Goal: Contribute content: Add original content to the website for others to see

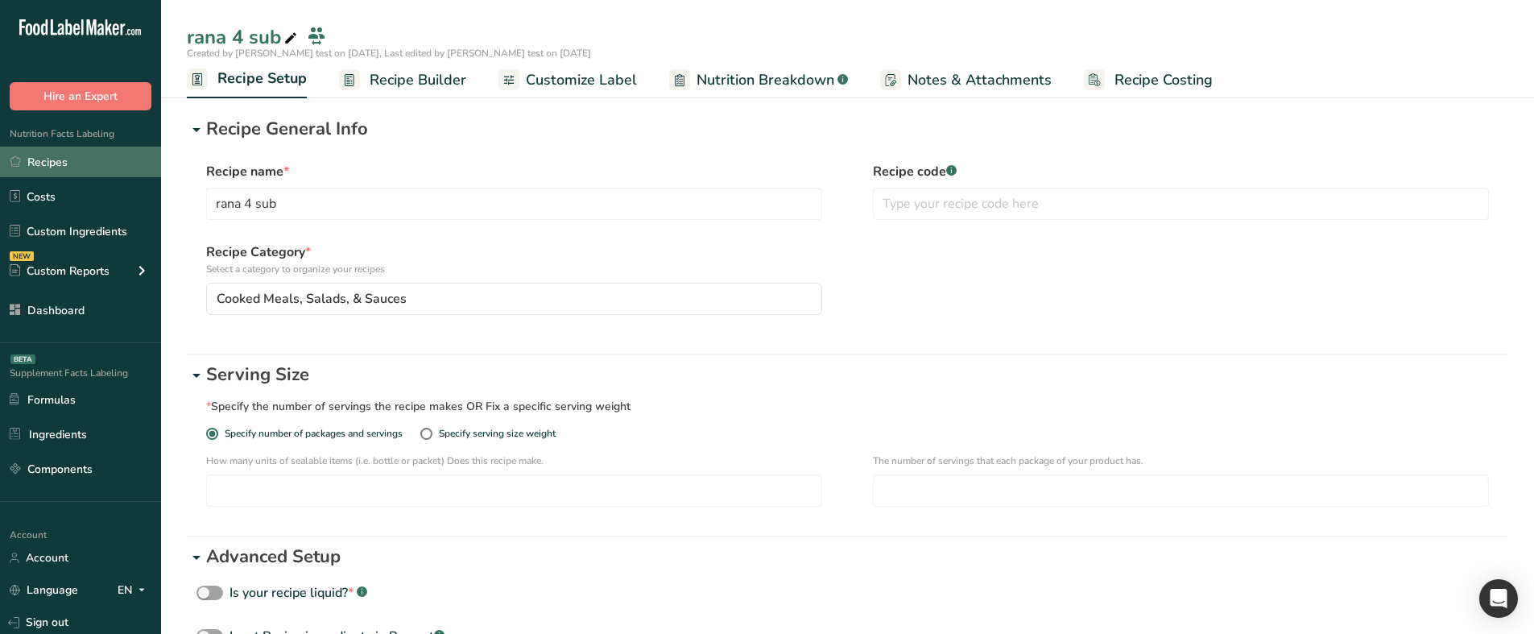
click at [81, 158] on link "Recipes" at bounding box center [80, 162] width 161 height 31
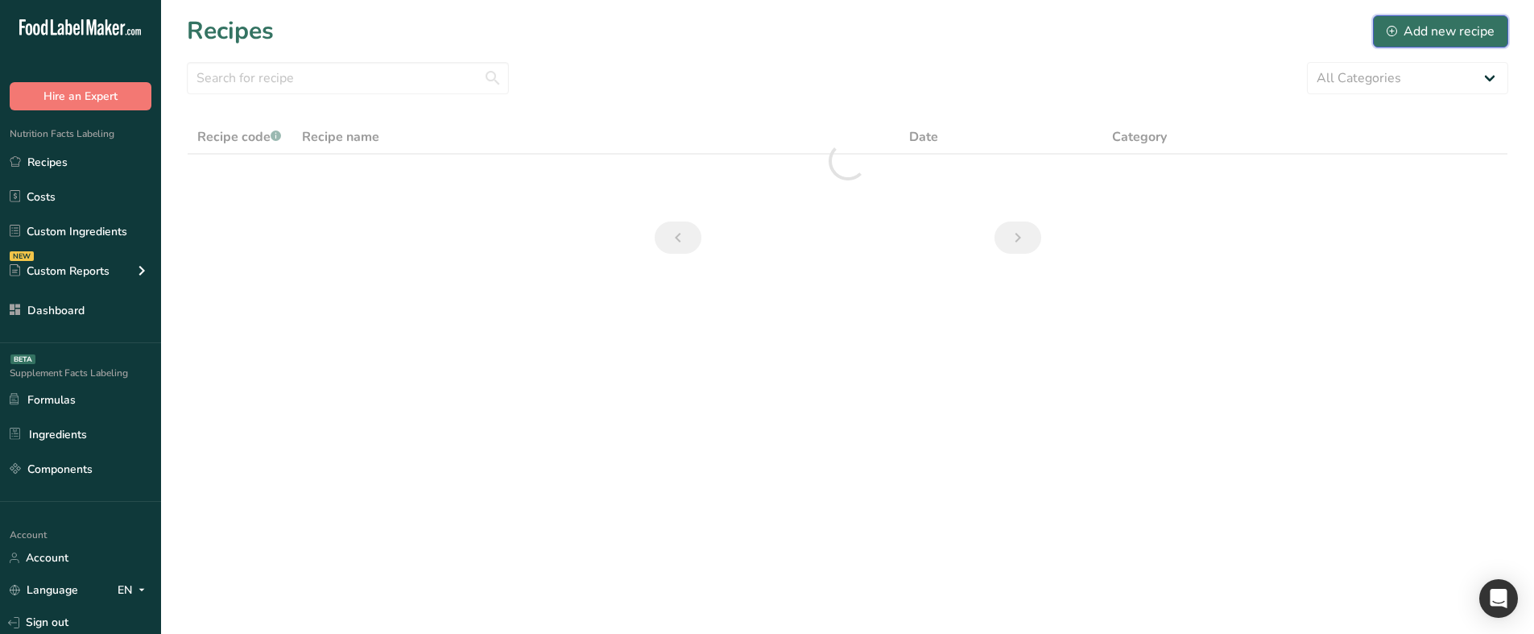
click at [1460, 34] on div "Add new recipe" at bounding box center [1441, 31] width 108 height 19
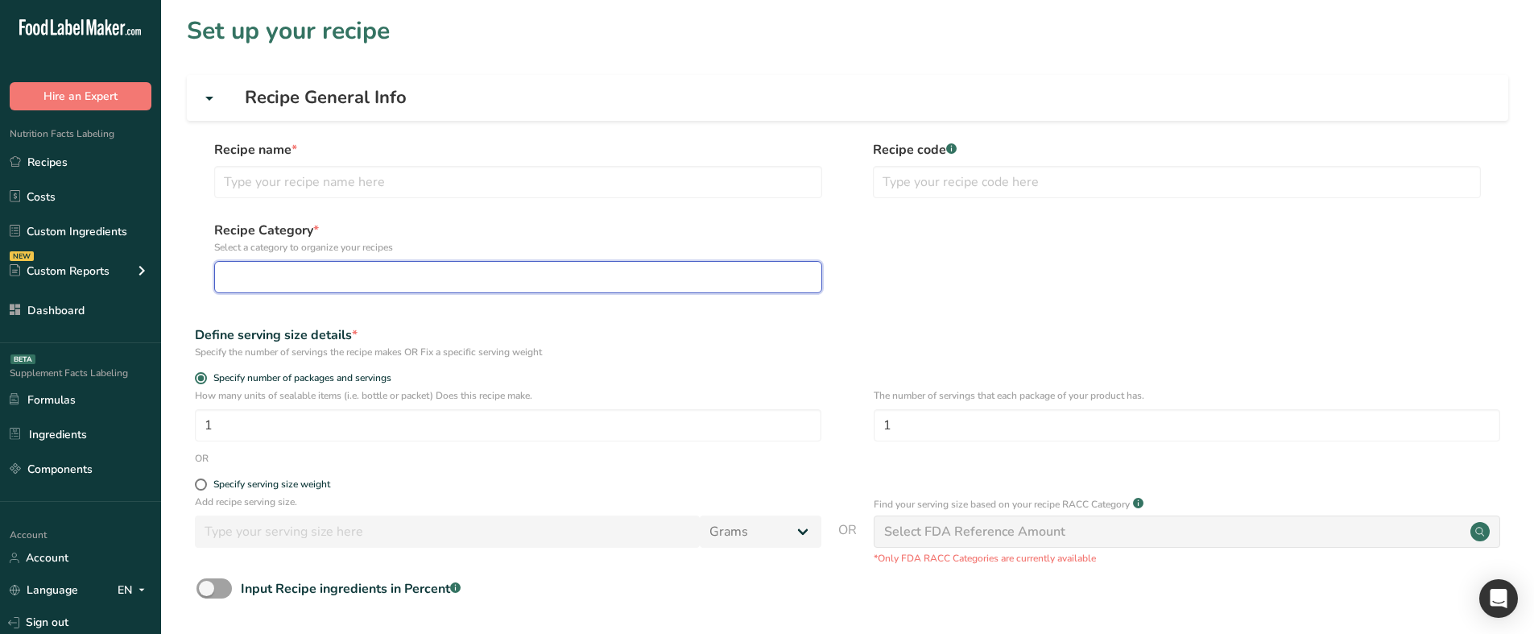
click at [390, 283] on div "button" at bounding box center [513, 276] width 577 height 19
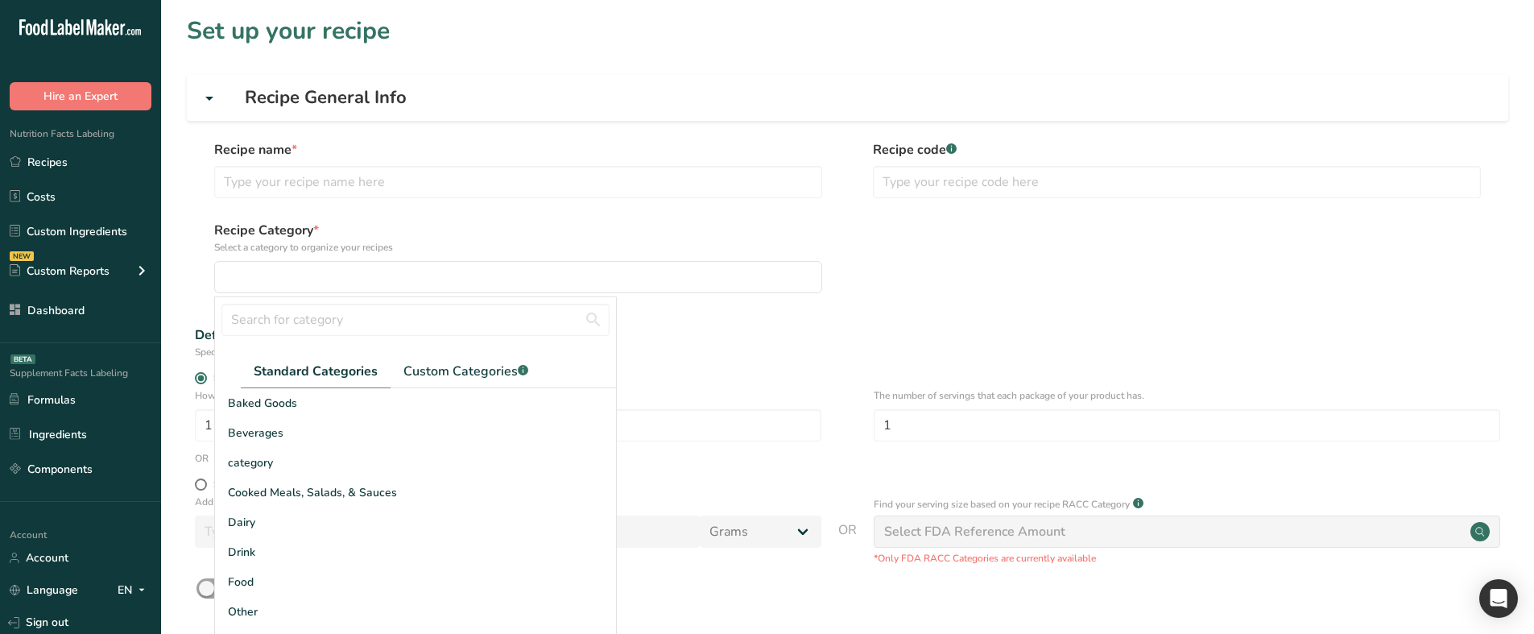
click at [570, 234] on label "Recipe Category * Select a category to organize your recipes" at bounding box center [518, 238] width 608 height 34
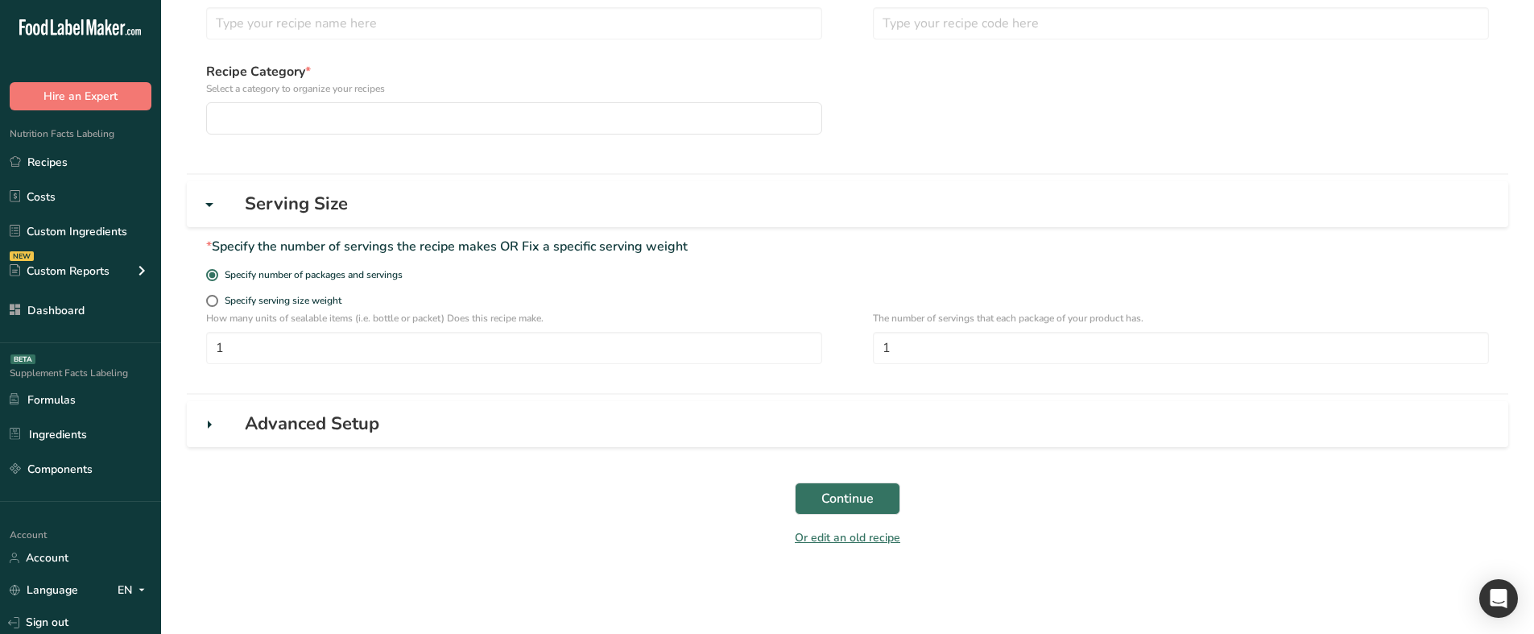
scroll to position [76, 0]
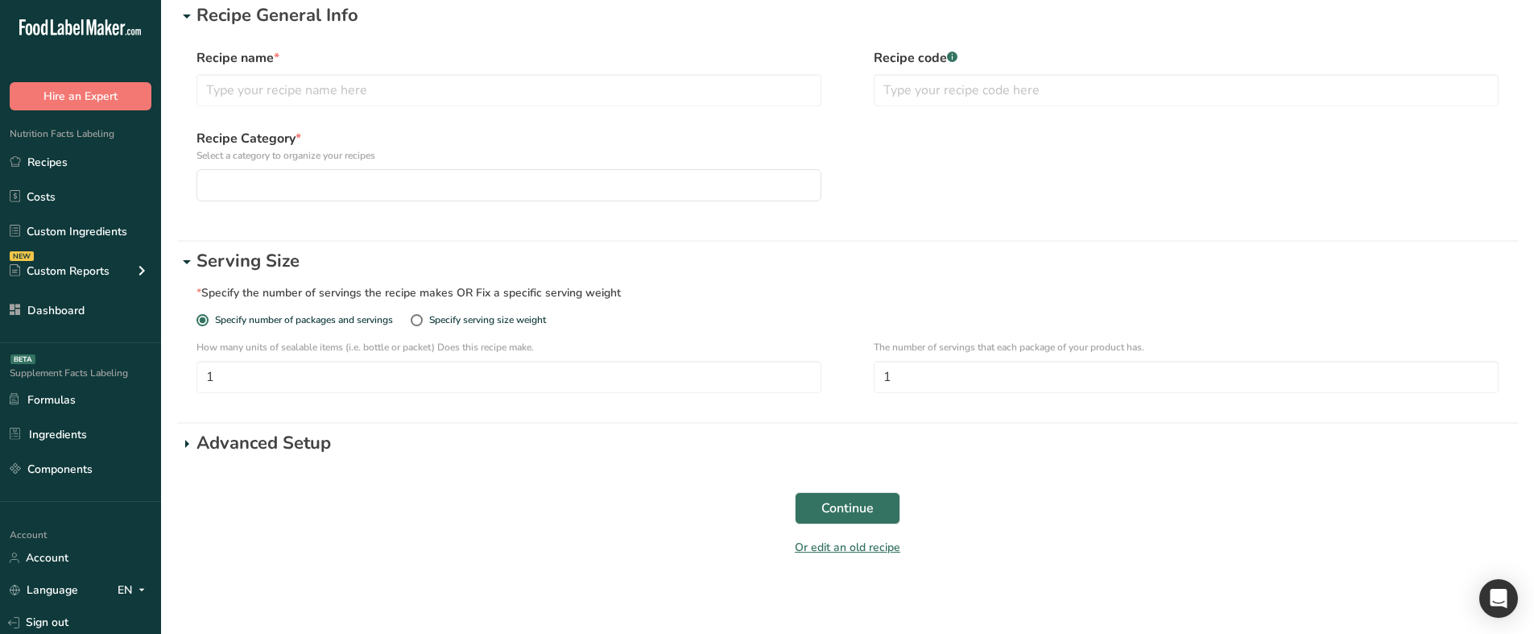
click at [266, 450] on p "Advanced Setup" at bounding box center [856, 443] width 1321 height 27
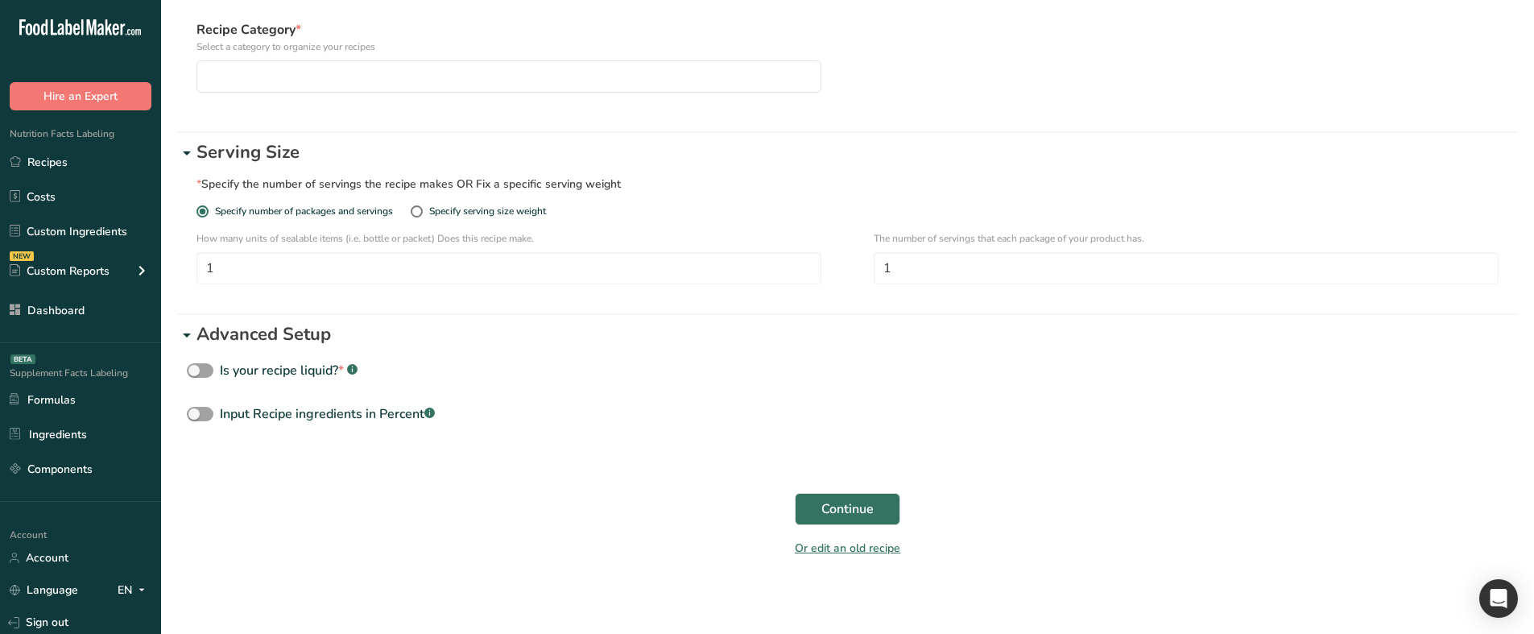
scroll to position [185, 0]
click at [288, 338] on p "Advanced Setup" at bounding box center [856, 334] width 1321 height 27
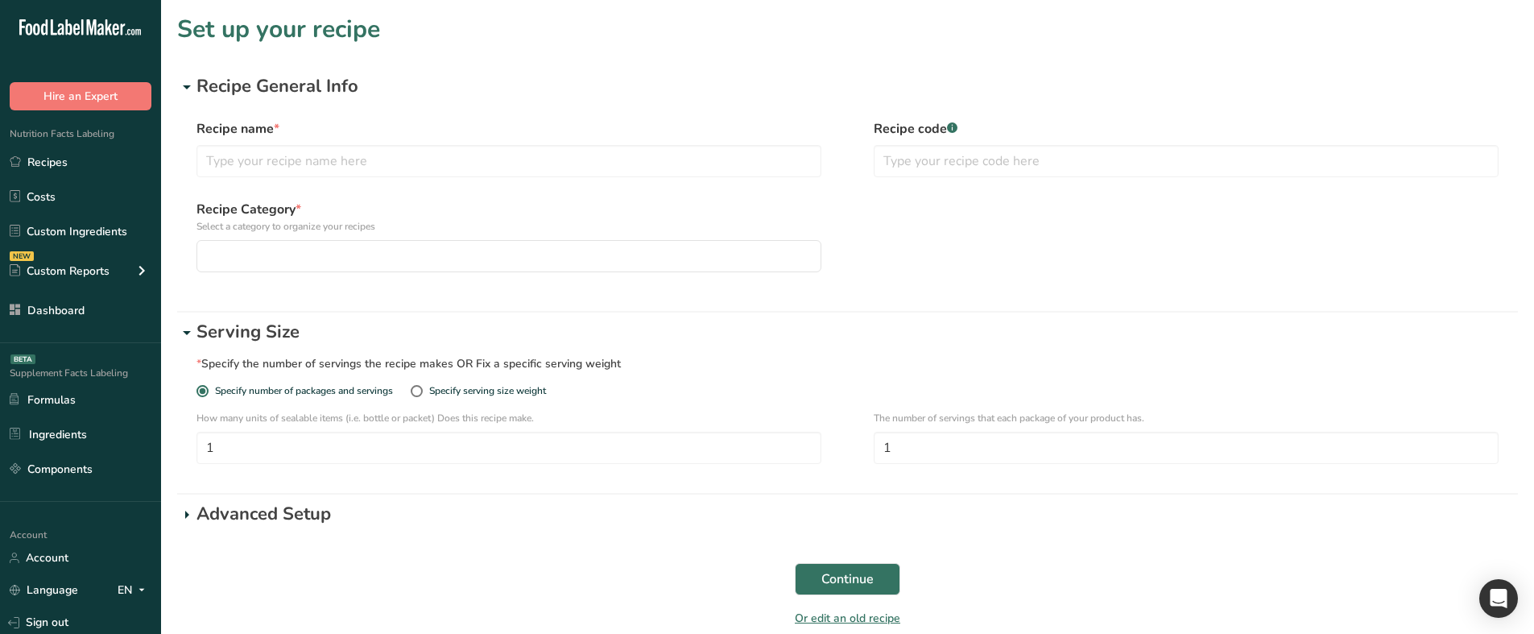
scroll to position [0, 0]
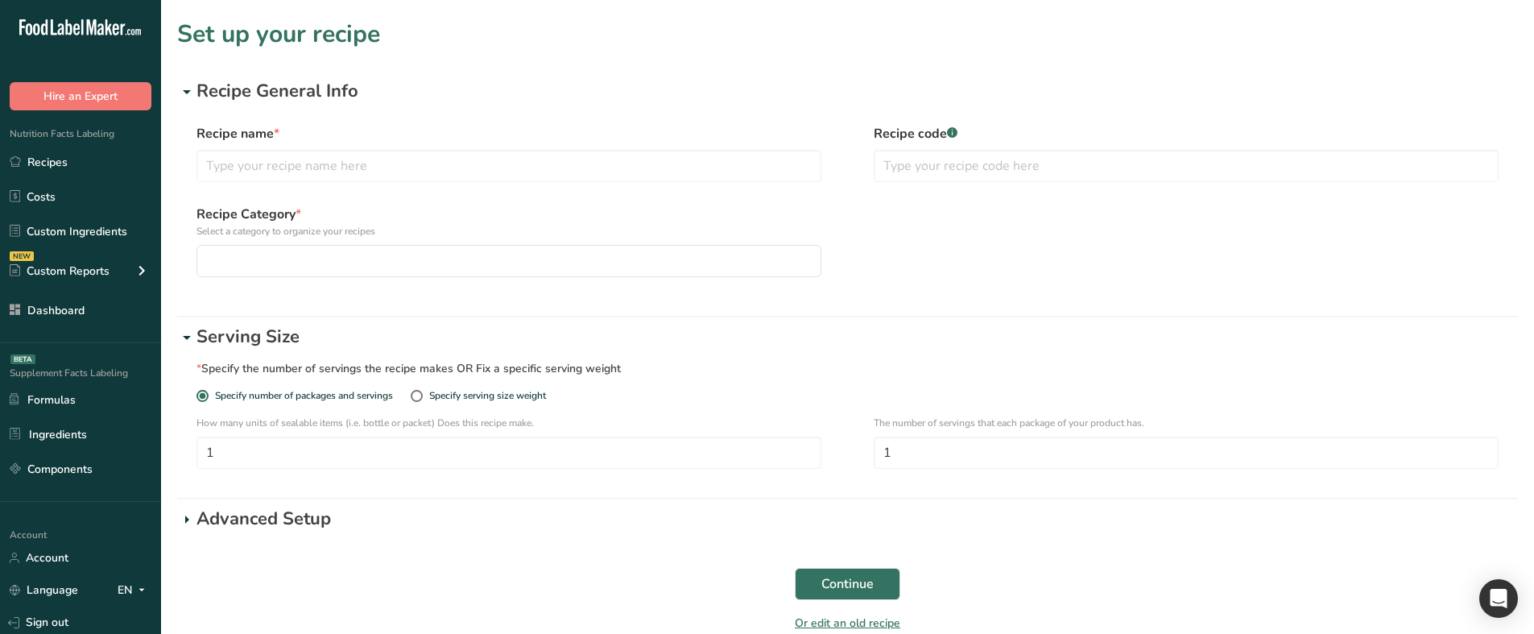
click at [504, 402] on div "Specify serving size weight" at bounding box center [481, 403] width 140 height 26
click at [461, 395] on div "Specify serving size weight" at bounding box center [487, 396] width 117 height 12
click at [421, 395] on input "Specify serving size weight" at bounding box center [416, 396] width 10 height 10
radio input "true"
radio input "false"
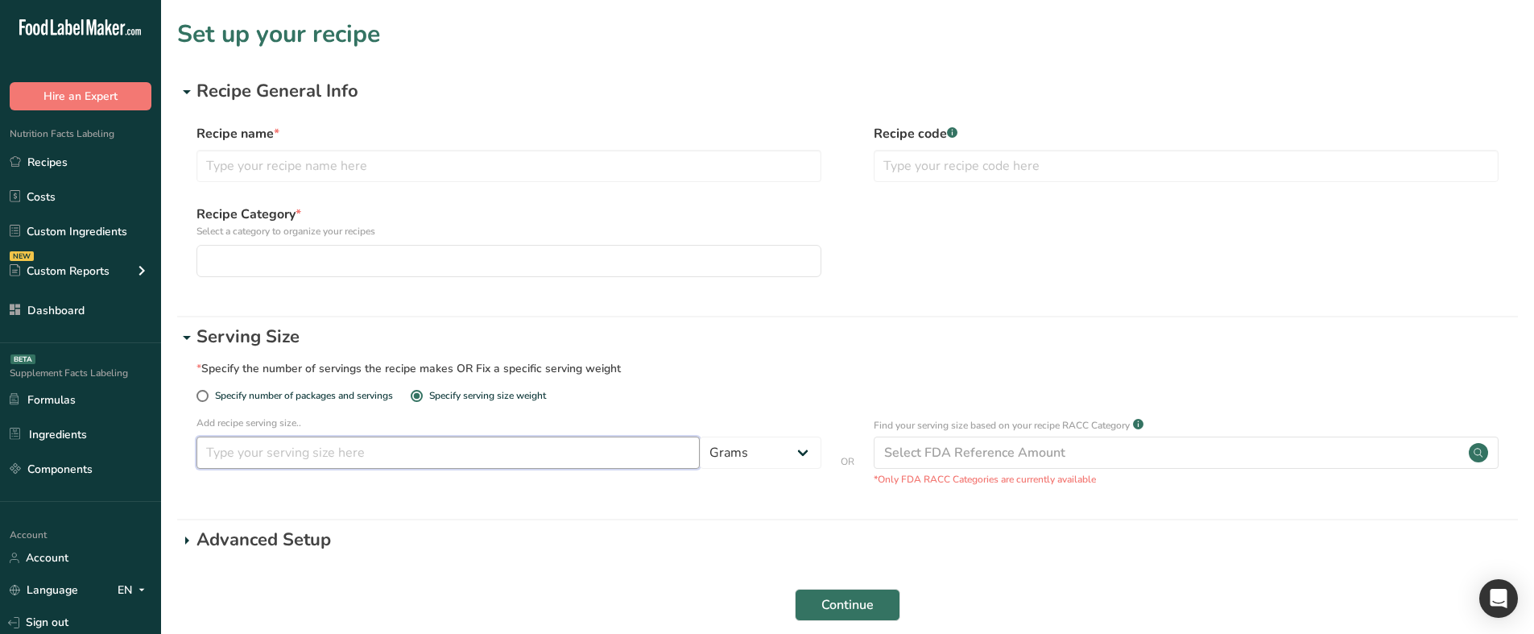
click at [449, 446] on input "number" at bounding box center [447, 452] width 503 height 32
click at [733, 455] on select "Grams ppm ug kg mg mcg lb oz quarter cup half cup l ml fl oz tbsp tsp cup qt ga…" at bounding box center [761, 452] width 122 height 32
select select "28"
click at [700, 436] on select "Grams ppm ug kg mg mcg lb oz quarter cup half cup l ml fl oz tbsp tsp cup qt ga…" at bounding box center [761, 452] width 122 height 32
select select "29"
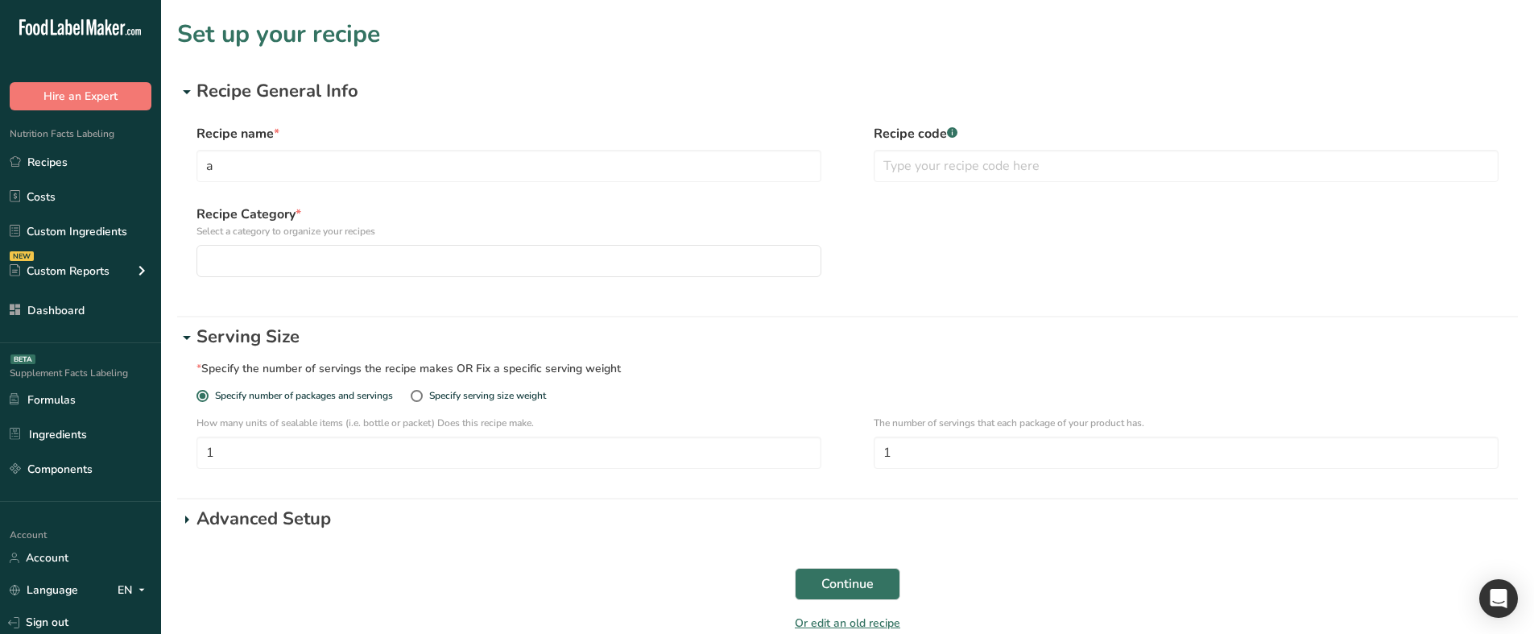
type input "a"
click at [330, 209] on label "Recipe Category * Select a category to organize your recipes" at bounding box center [508, 222] width 625 height 34
click at [916, 178] on input "text" at bounding box center [1186, 166] width 625 height 32
type input "222"
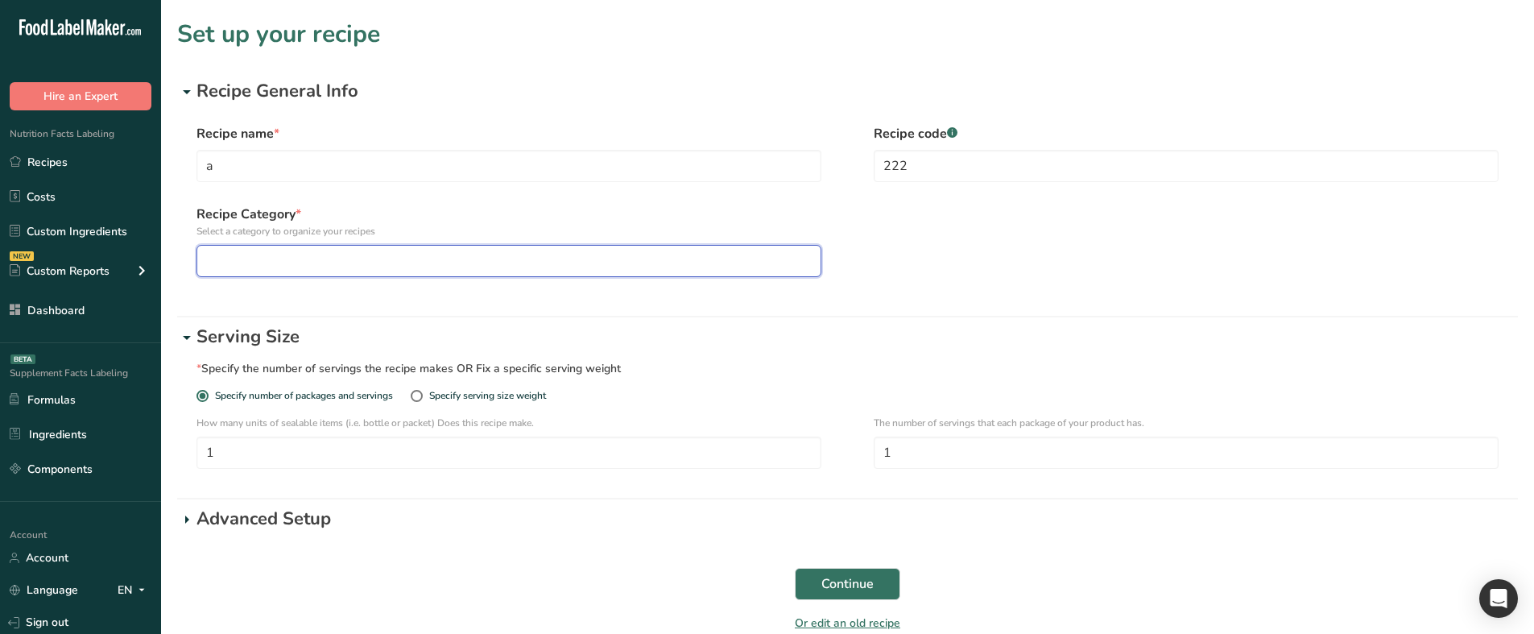
click at [403, 268] on div "button" at bounding box center [504, 260] width 594 height 19
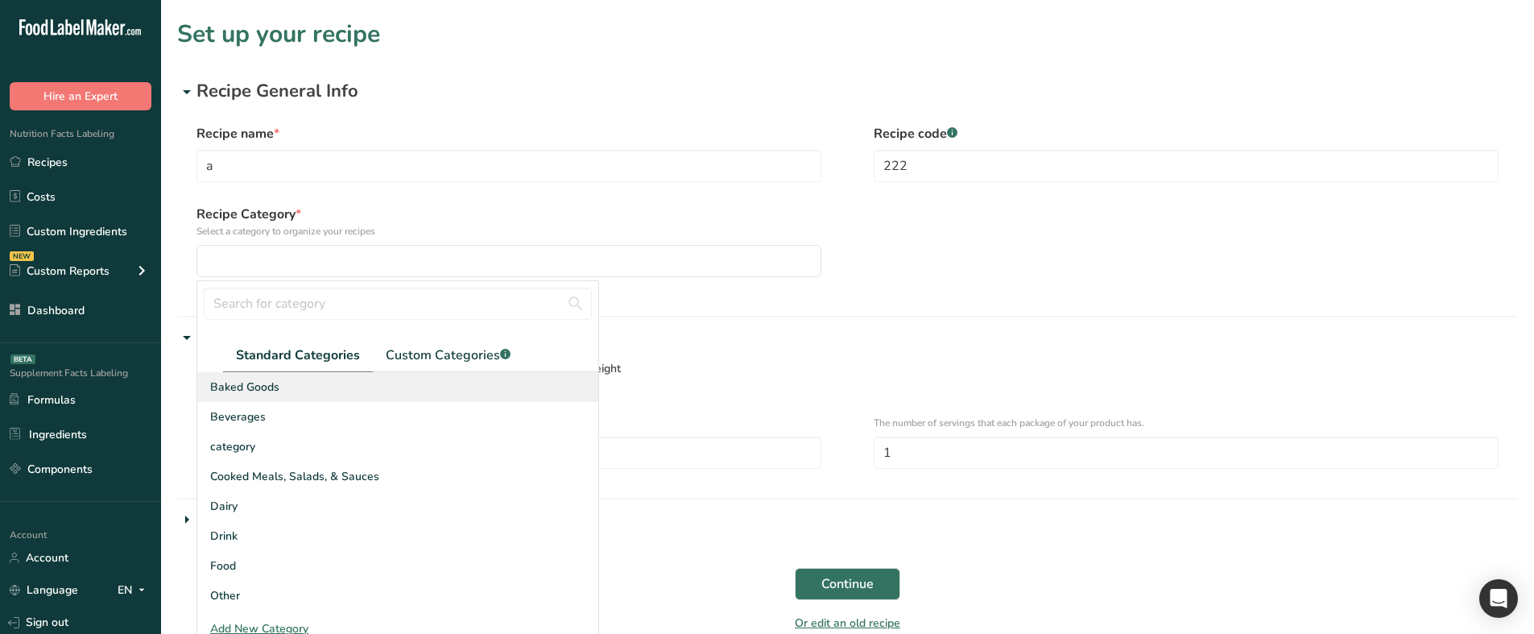
click at [279, 396] on div "Baked Goods" at bounding box center [397, 387] width 401 height 30
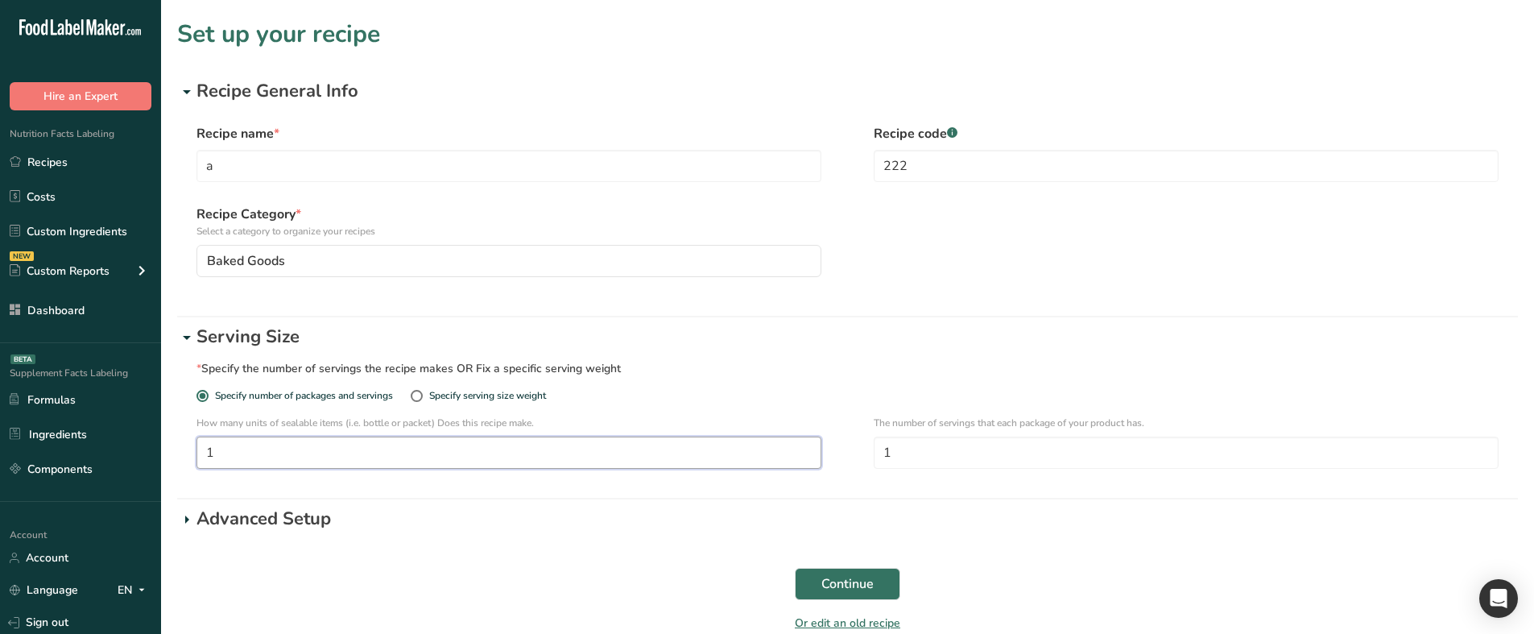
click at [321, 449] on input "1" at bounding box center [508, 452] width 625 height 32
click at [242, 519] on p "Advanced Setup" at bounding box center [856, 519] width 1321 height 27
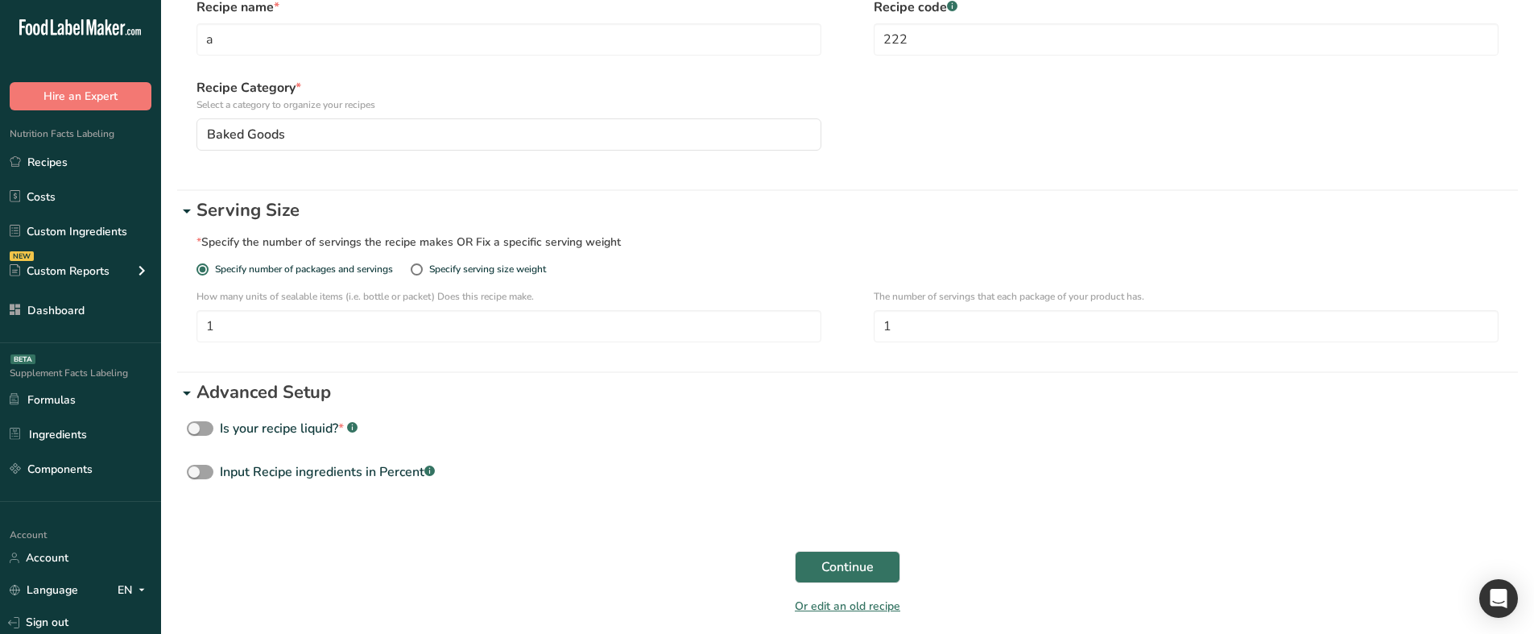
scroll to position [161, 0]
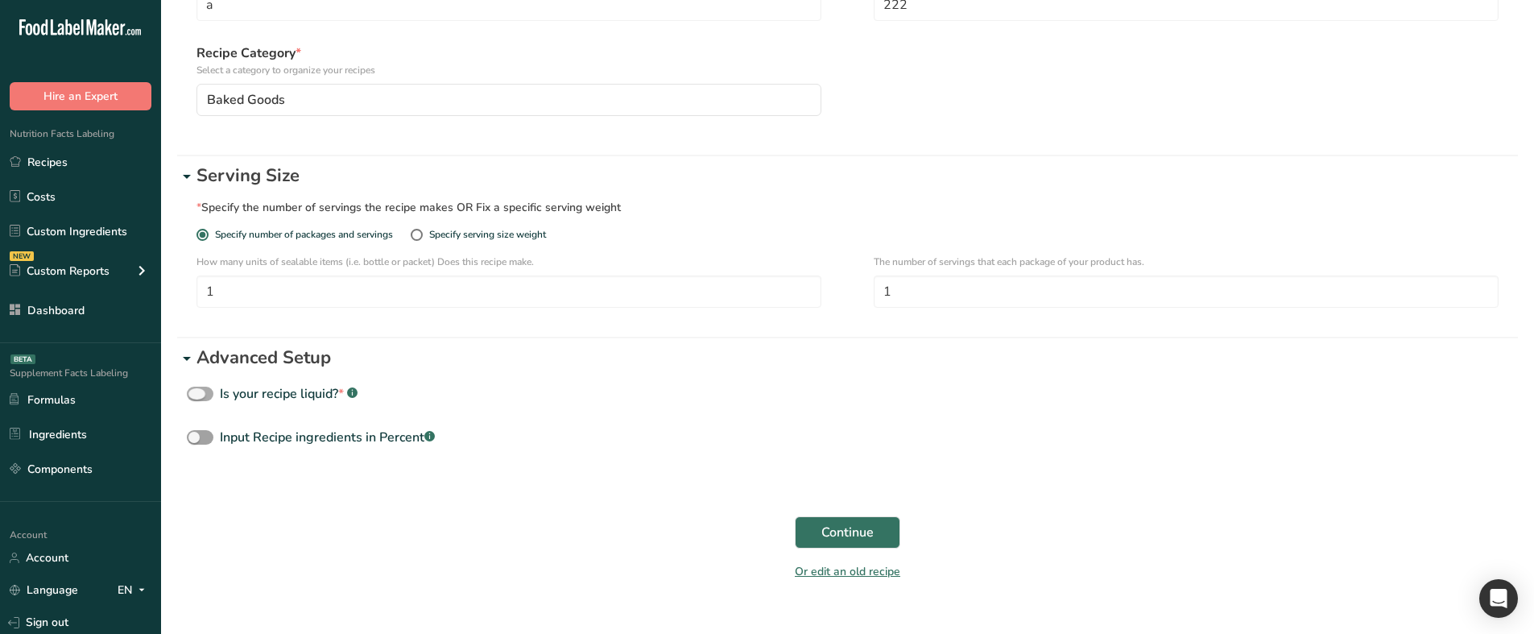
click at [204, 397] on span at bounding box center [200, 394] width 27 height 15
click at [197, 397] on input "Is your recipe liquid? * .a-a{fill:#347362;}.b-a{fill:#fff;}" at bounding box center [192, 394] width 10 height 10
checkbox input "true"
select select "29"
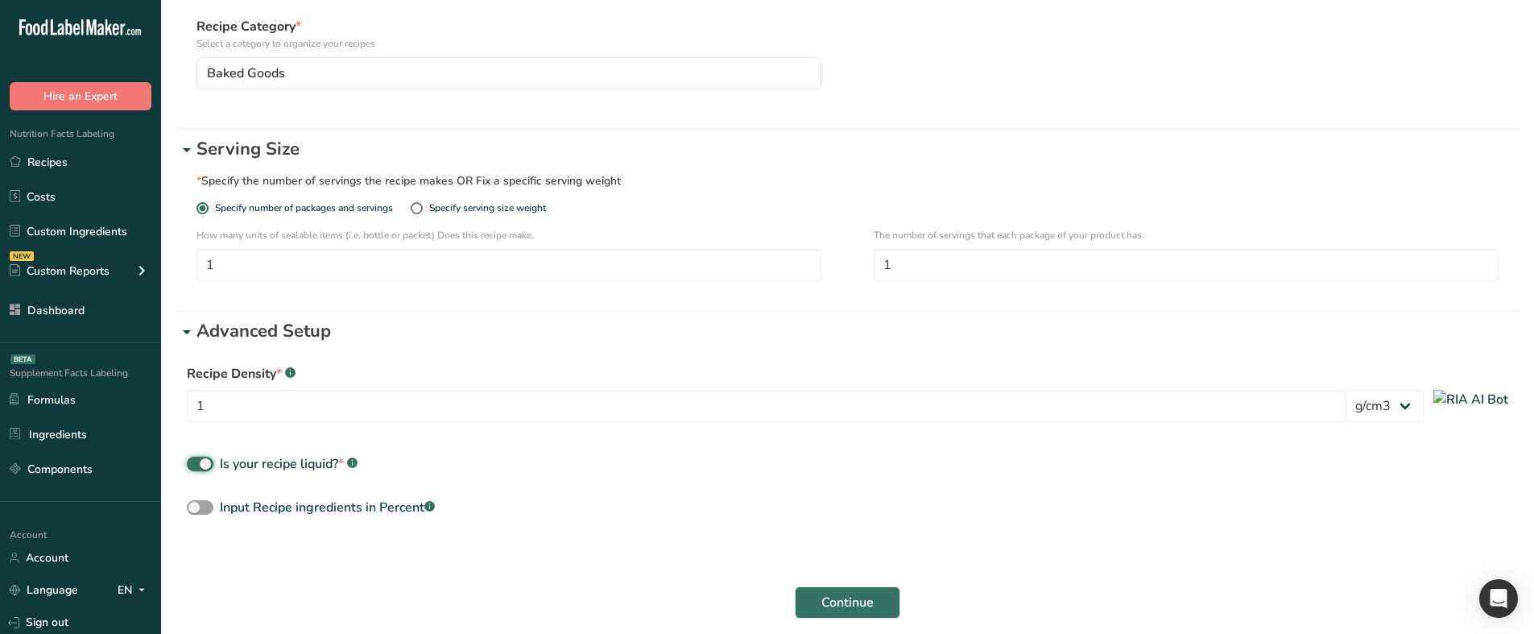
scroll to position [282, 0]
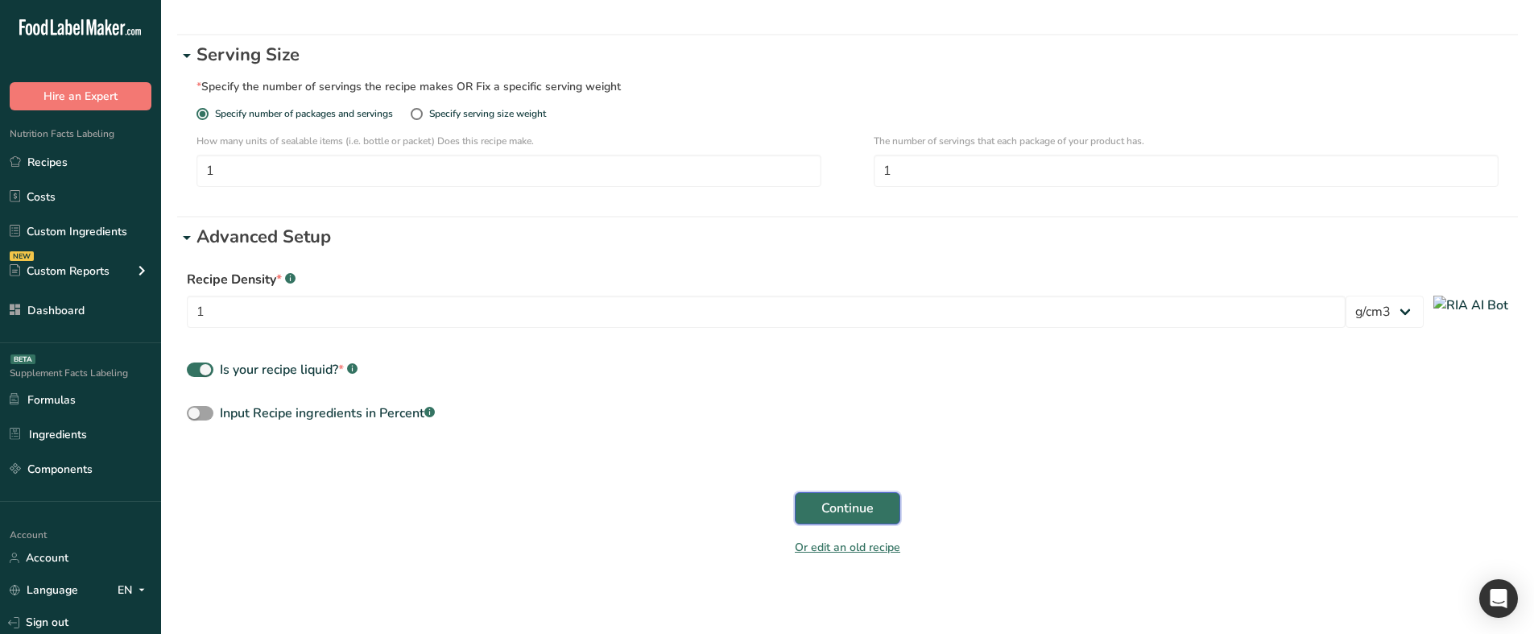
click at [829, 502] on span "Continue" at bounding box center [847, 507] width 52 height 19
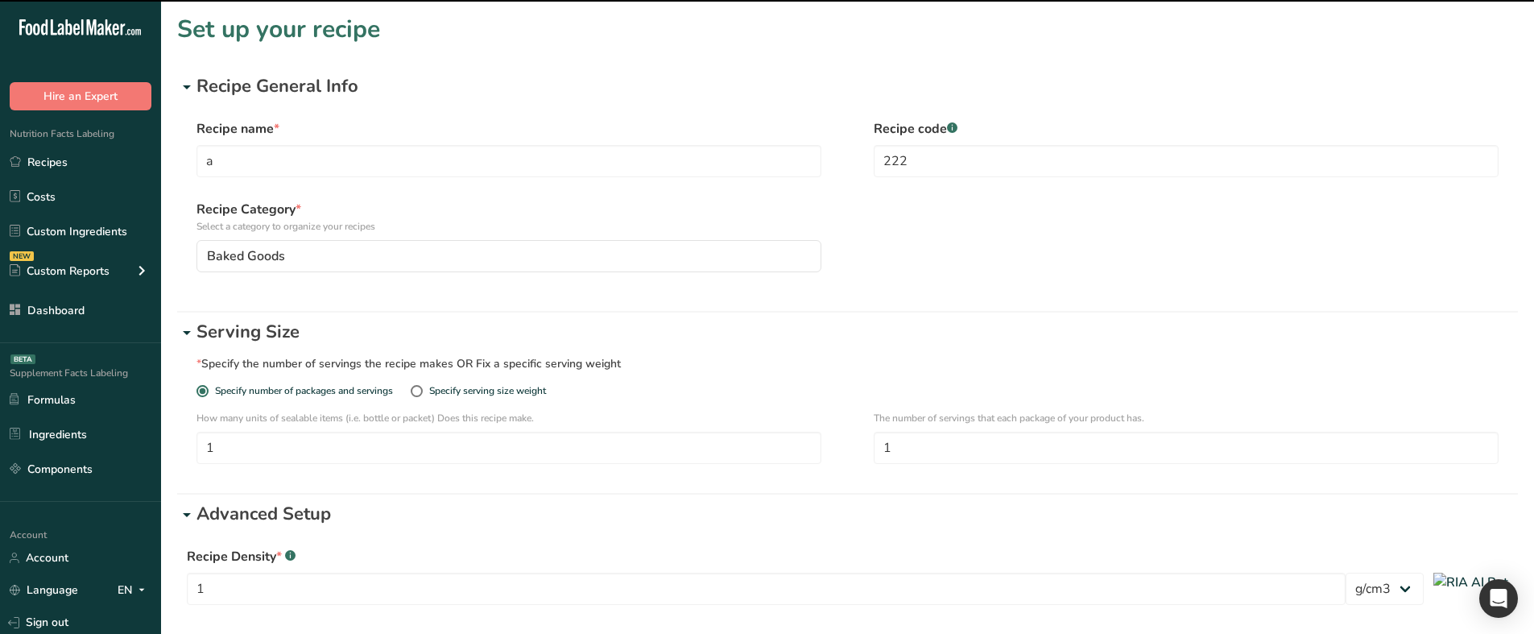
scroll to position [0, 0]
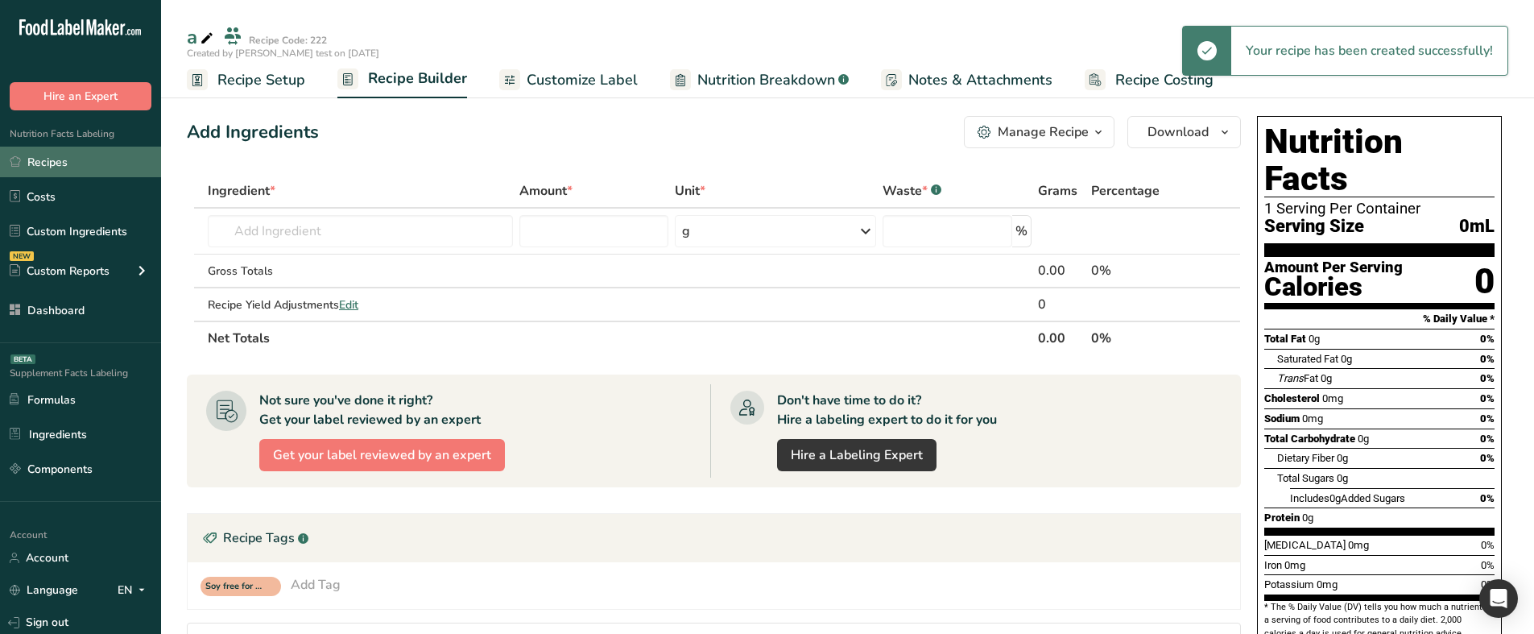
click at [85, 164] on link "Recipes" at bounding box center [80, 162] width 161 height 31
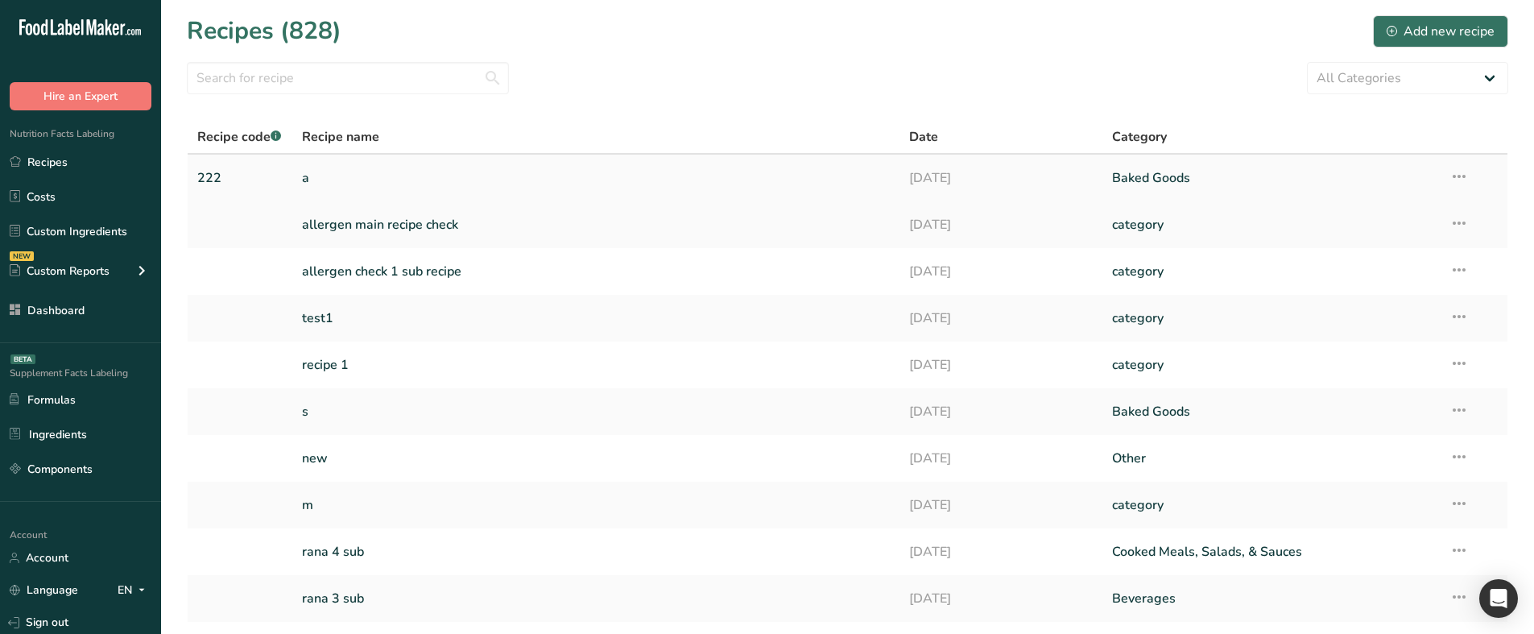
click at [342, 180] on link "a" at bounding box center [596, 178] width 589 height 34
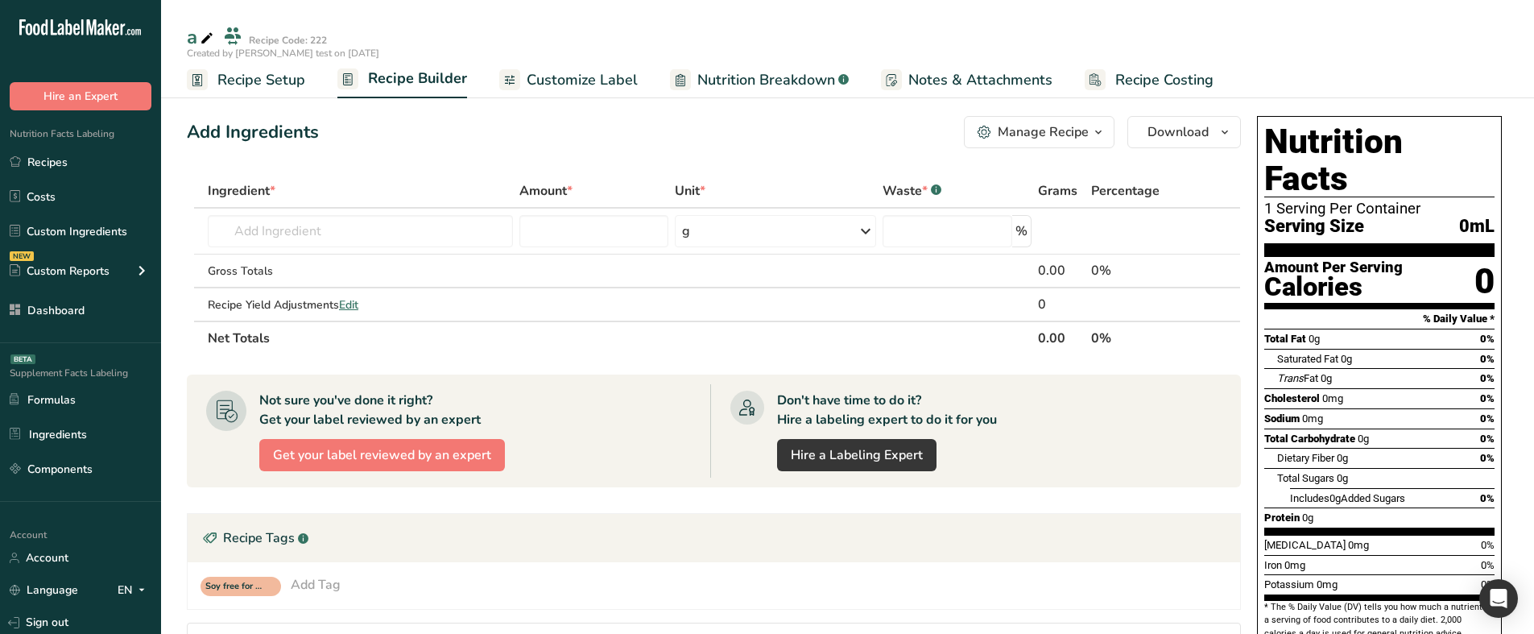
click at [296, 73] on span "Recipe Setup" at bounding box center [261, 80] width 88 height 22
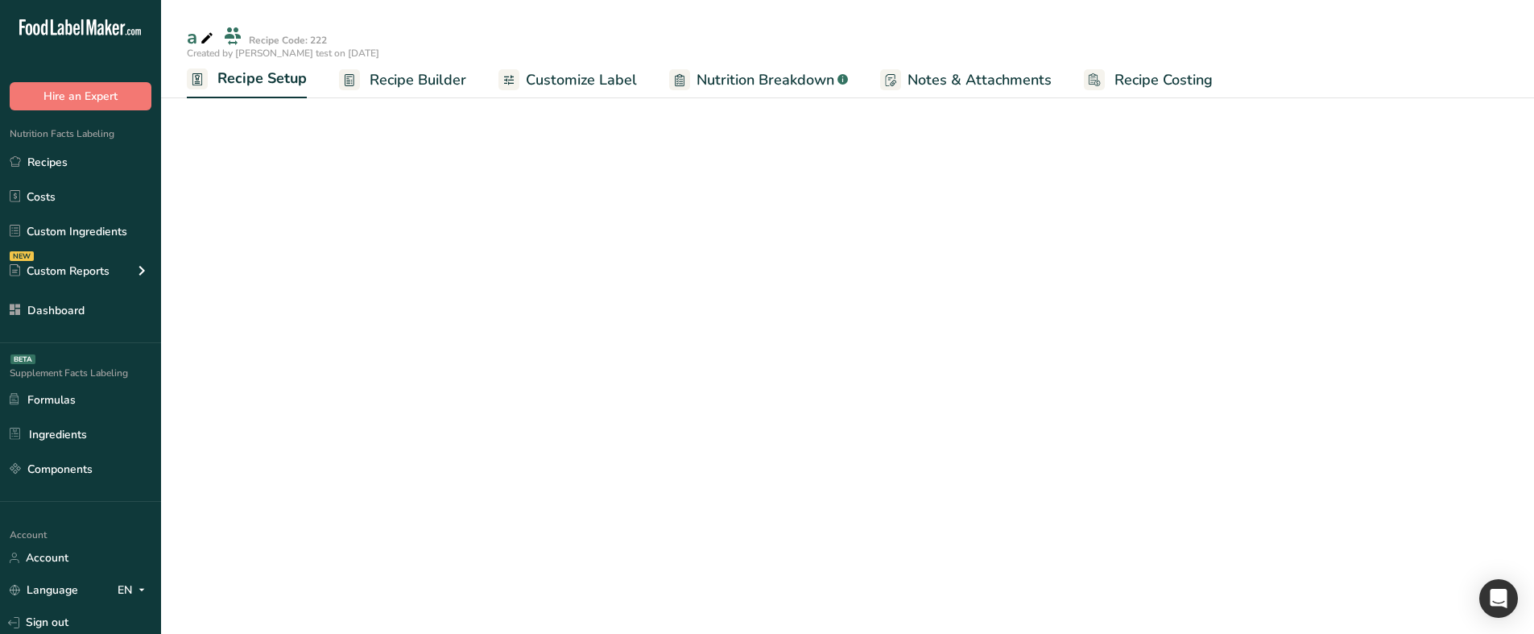
select select "29"
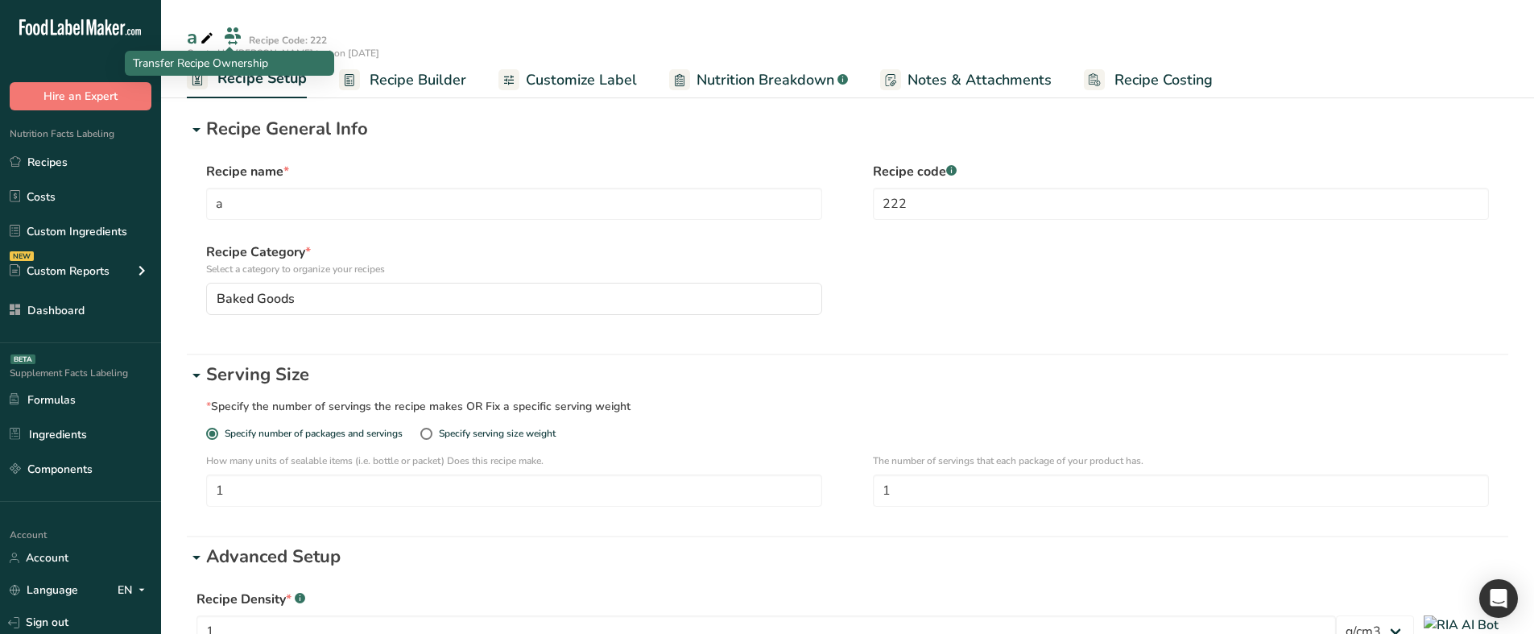
click at [238, 38] on icon at bounding box center [232, 37] width 19 height 30
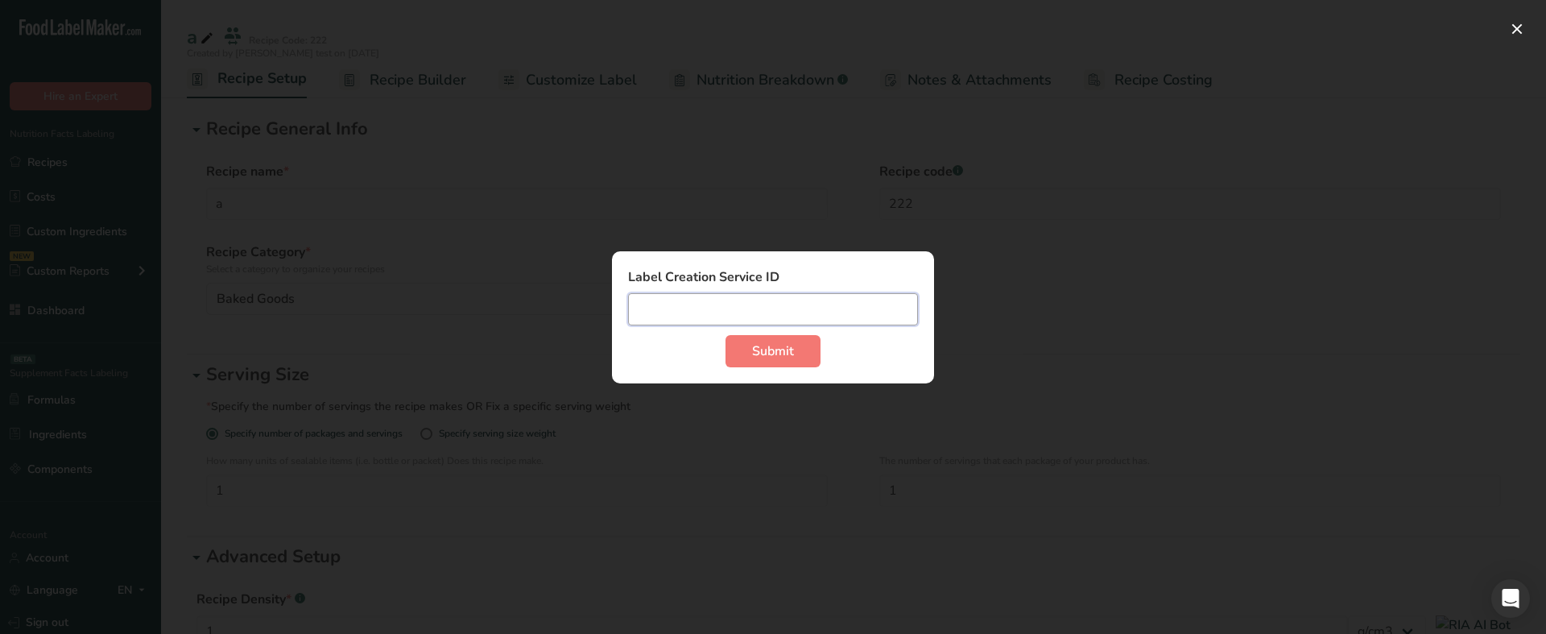
click at [691, 318] on input "admin complete service modal" at bounding box center [773, 309] width 290 height 32
click at [1112, 306] on div "admin complete service modal" at bounding box center [773, 317] width 1546 height 634
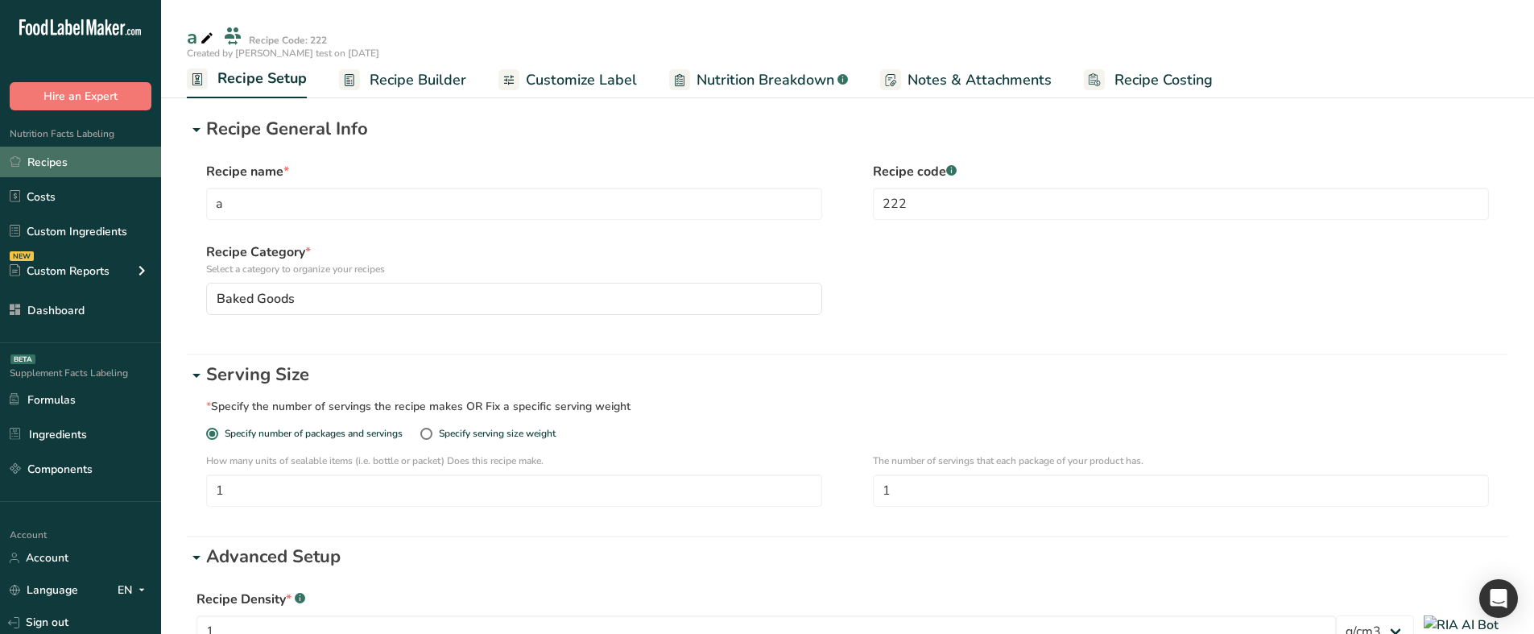
click at [111, 161] on link "Recipes" at bounding box center [80, 162] width 161 height 31
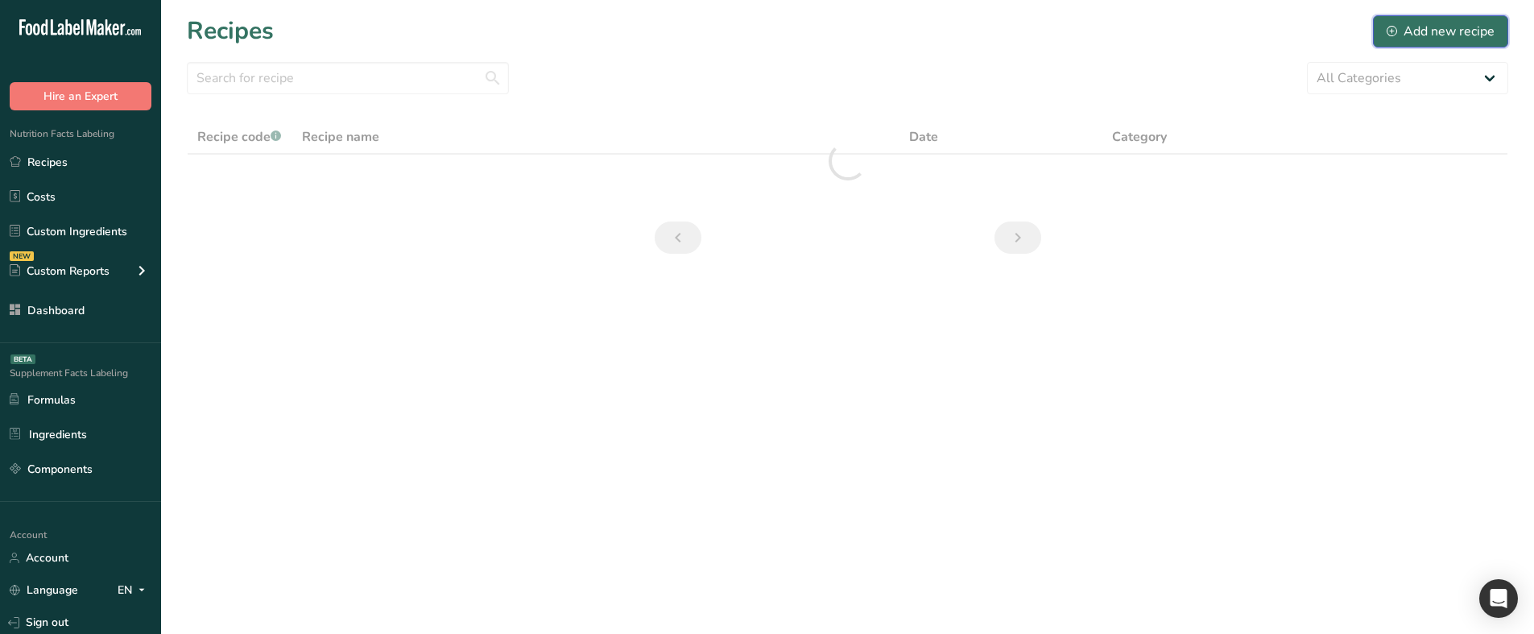
click at [1436, 25] on div "Add new recipe" at bounding box center [1441, 31] width 108 height 19
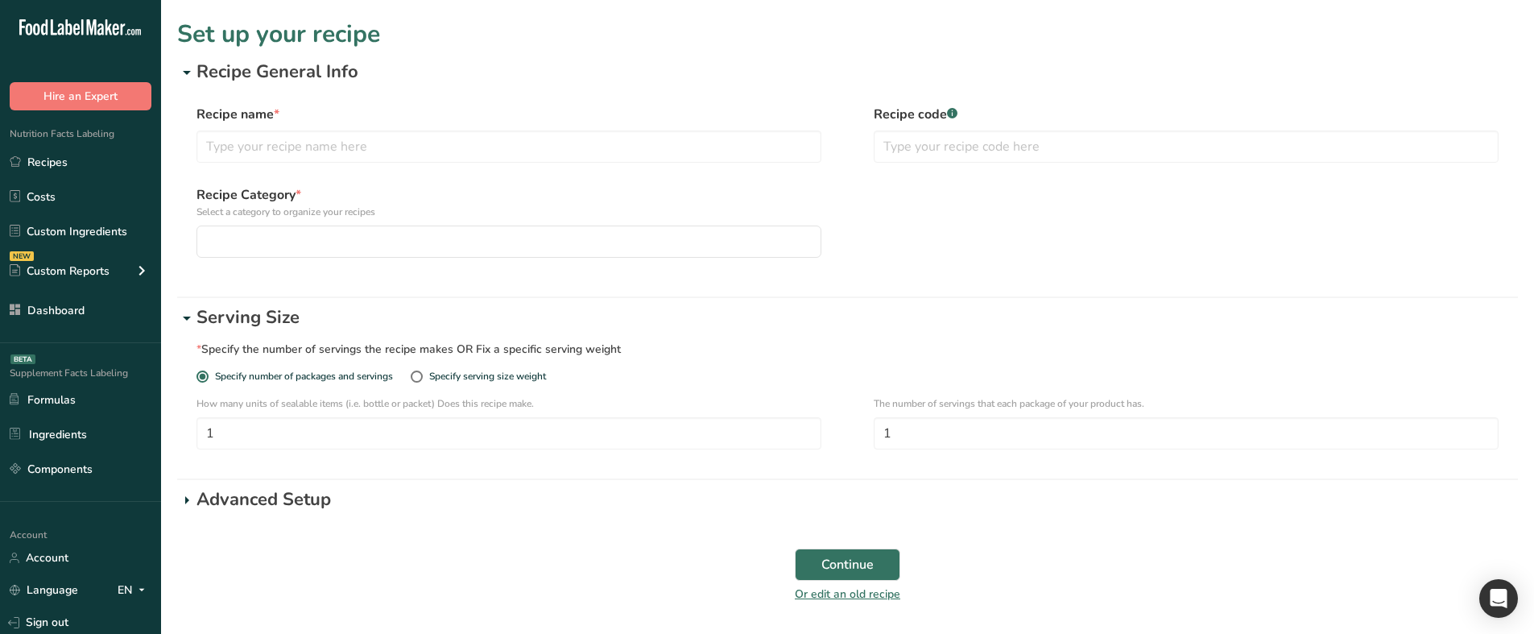
click at [245, 501] on p "Advanced Setup" at bounding box center [856, 499] width 1321 height 27
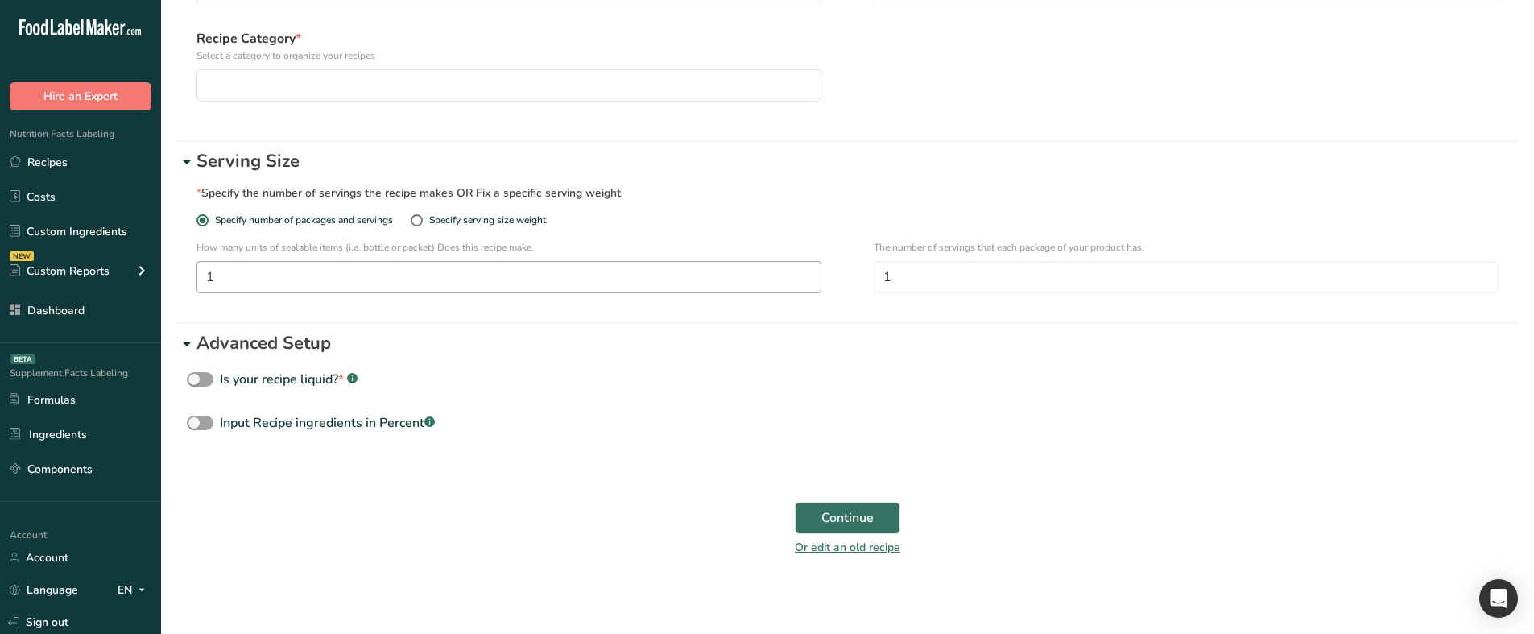
scroll to position [166, 0]
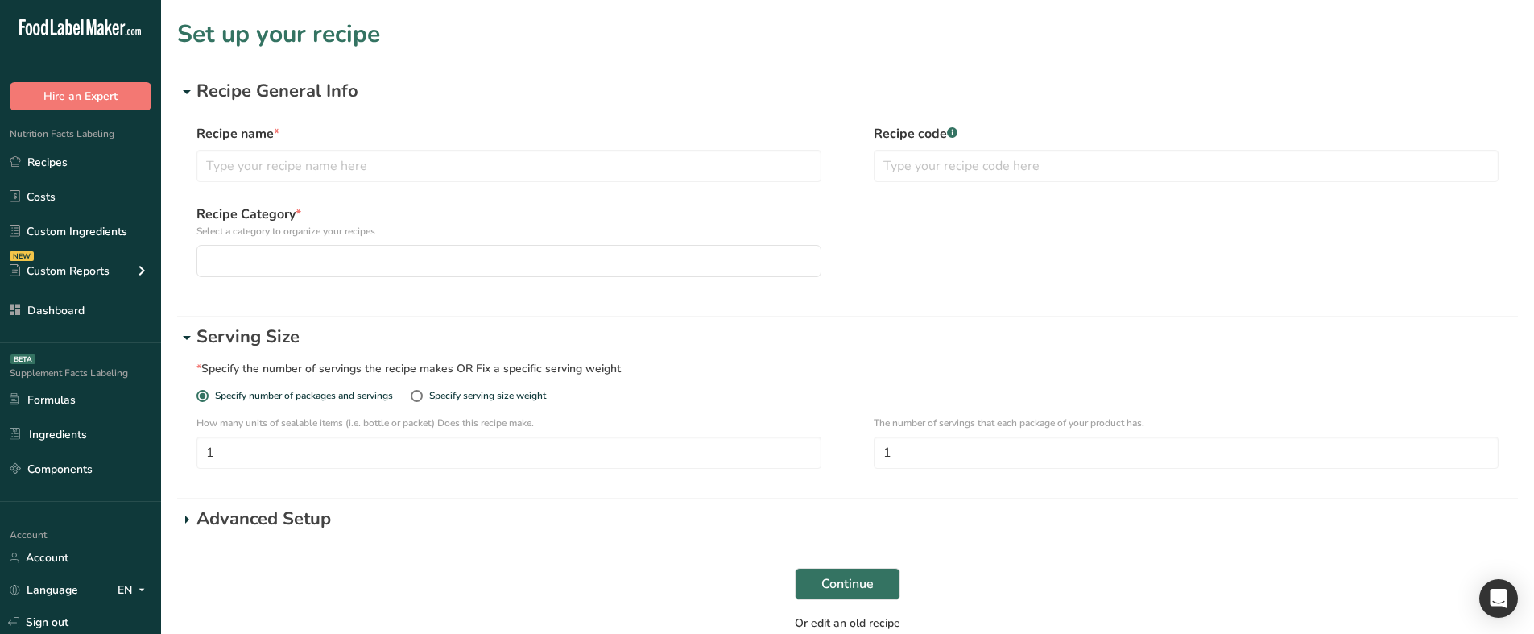
click at [857, 627] on link "Or edit an old recipe" at bounding box center [847, 622] width 105 height 15
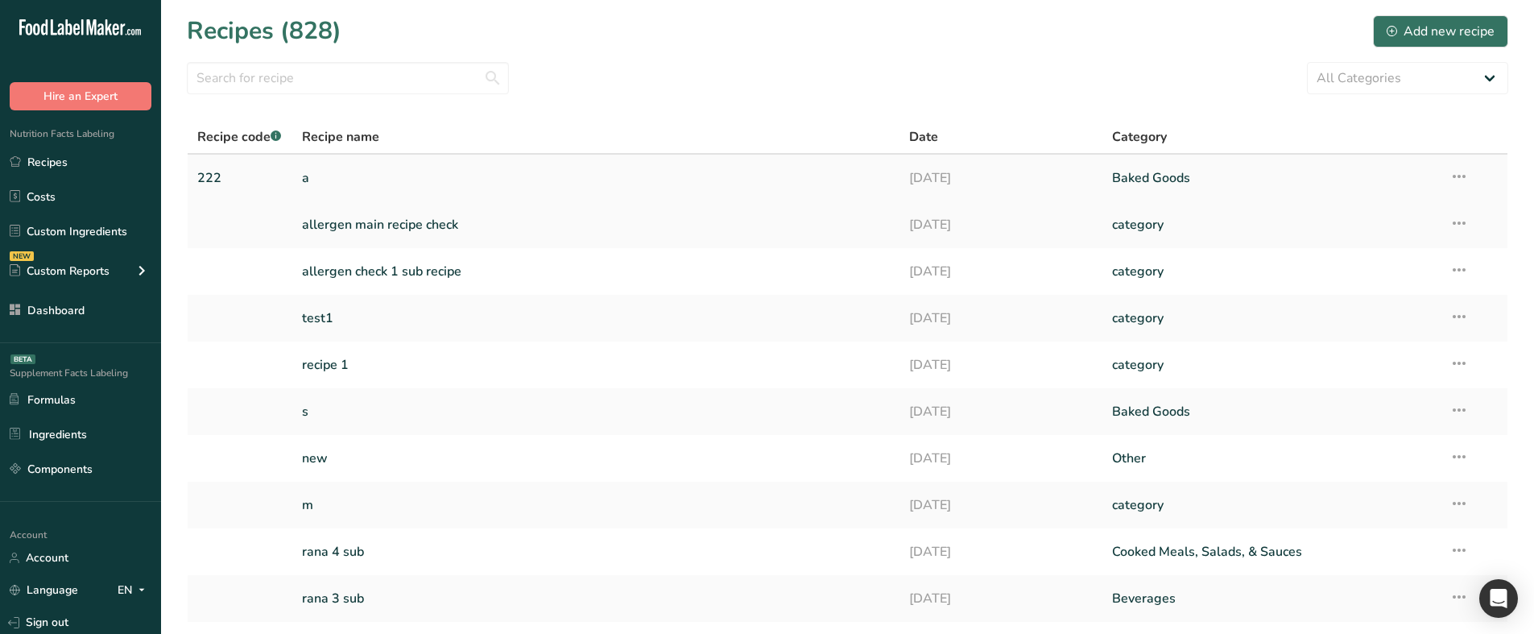
click at [582, 183] on link "a" at bounding box center [596, 178] width 589 height 34
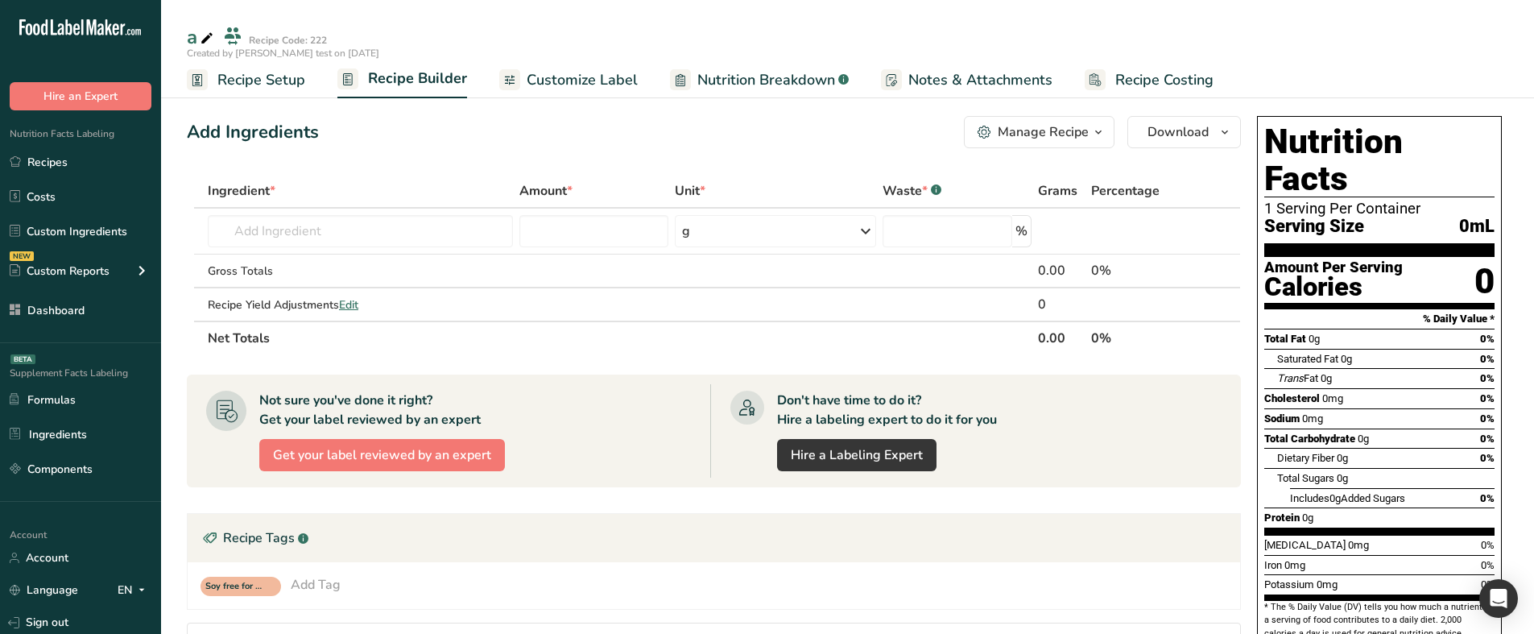
click at [258, 73] on span "Recipe Setup" at bounding box center [261, 80] width 88 height 22
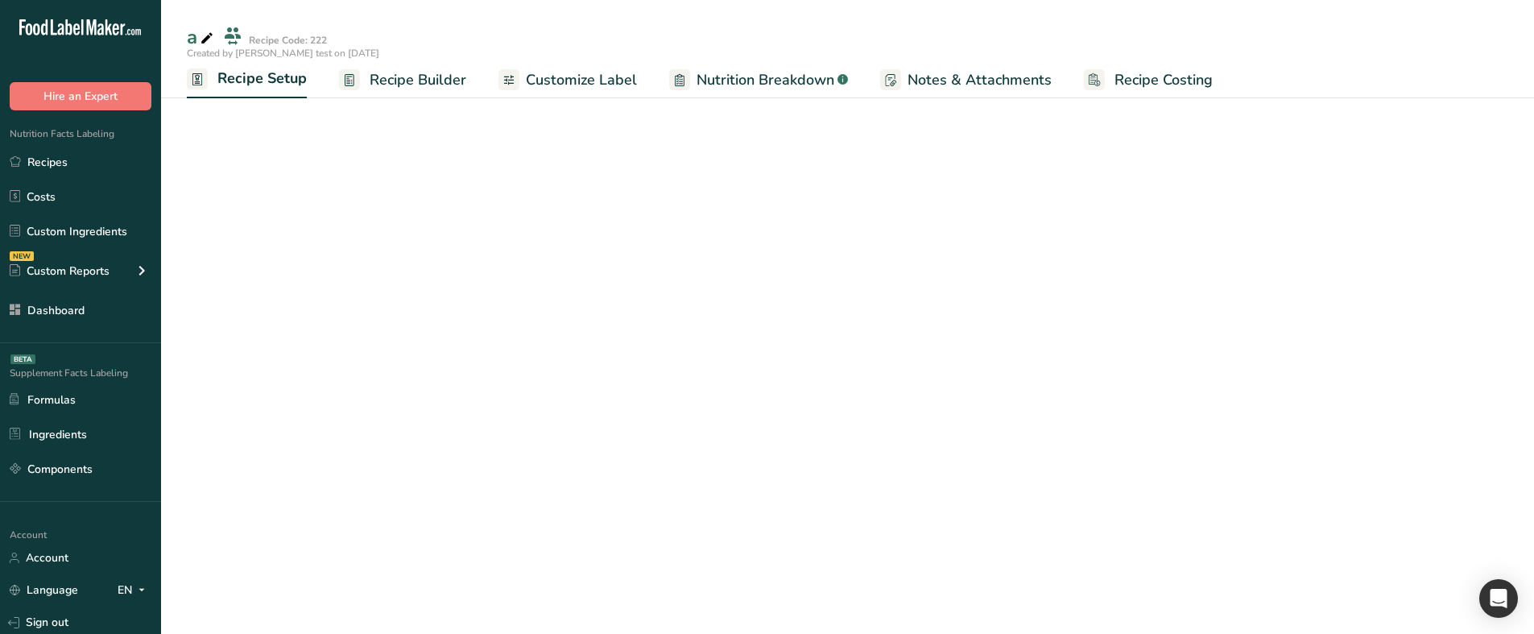
select select "29"
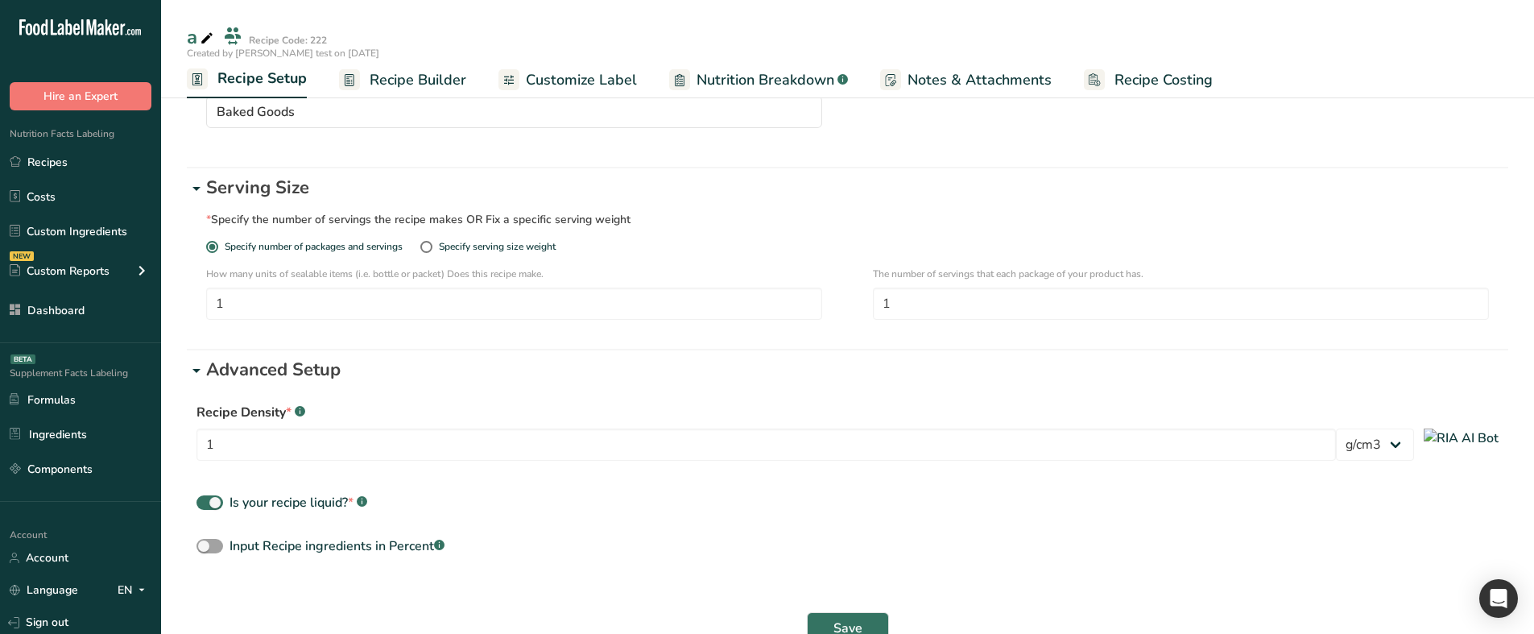
scroll to position [233, 0]
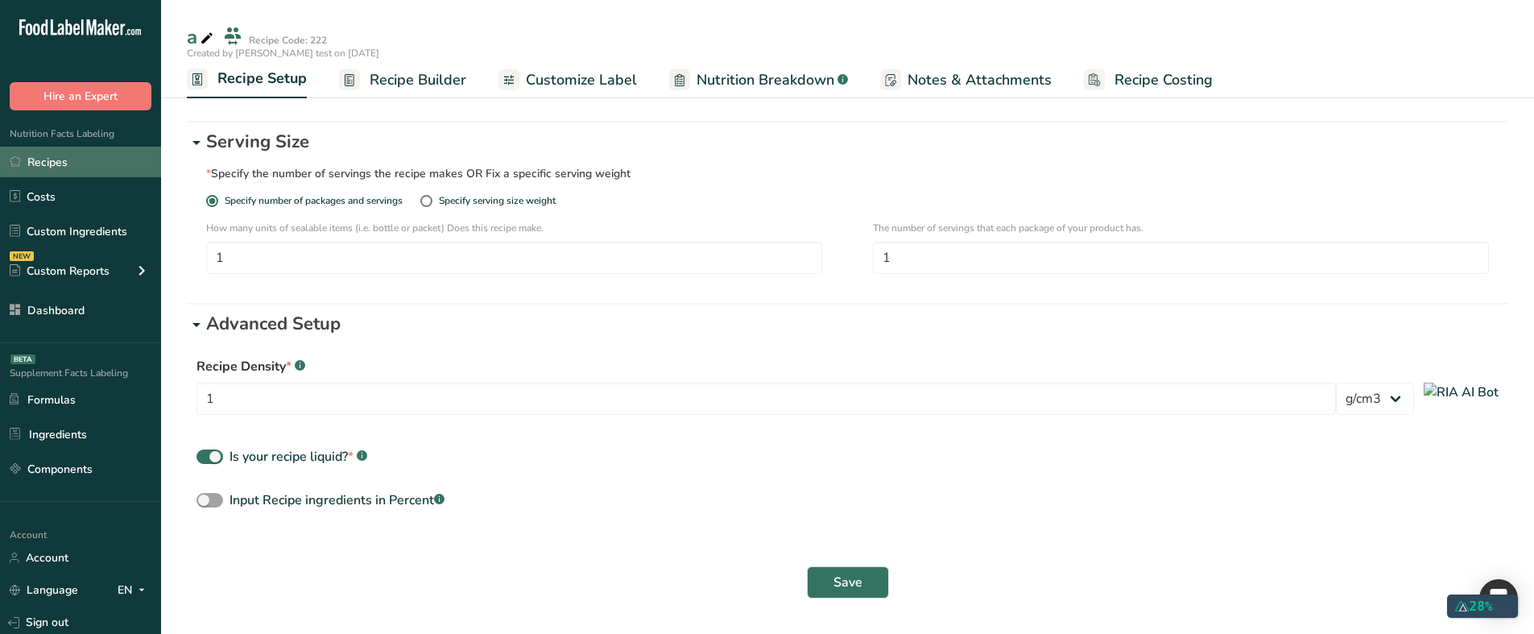
drag, startPoint x: 97, startPoint y: 165, endPoint x: 156, endPoint y: 167, distance: 59.6
click at [97, 165] on link "Recipes" at bounding box center [80, 162] width 161 height 31
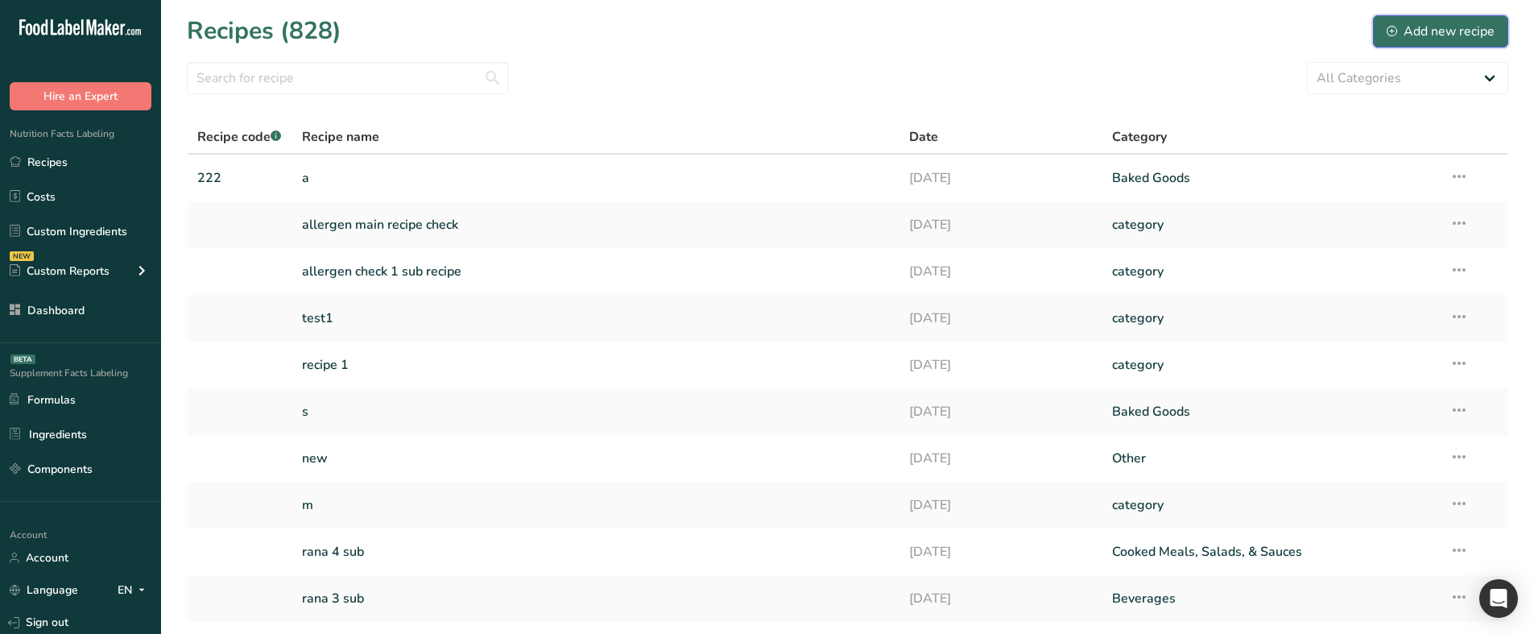
click at [1457, 29] on div "Add new recipe" at bounding box center [1441, 31] width 108 height 19
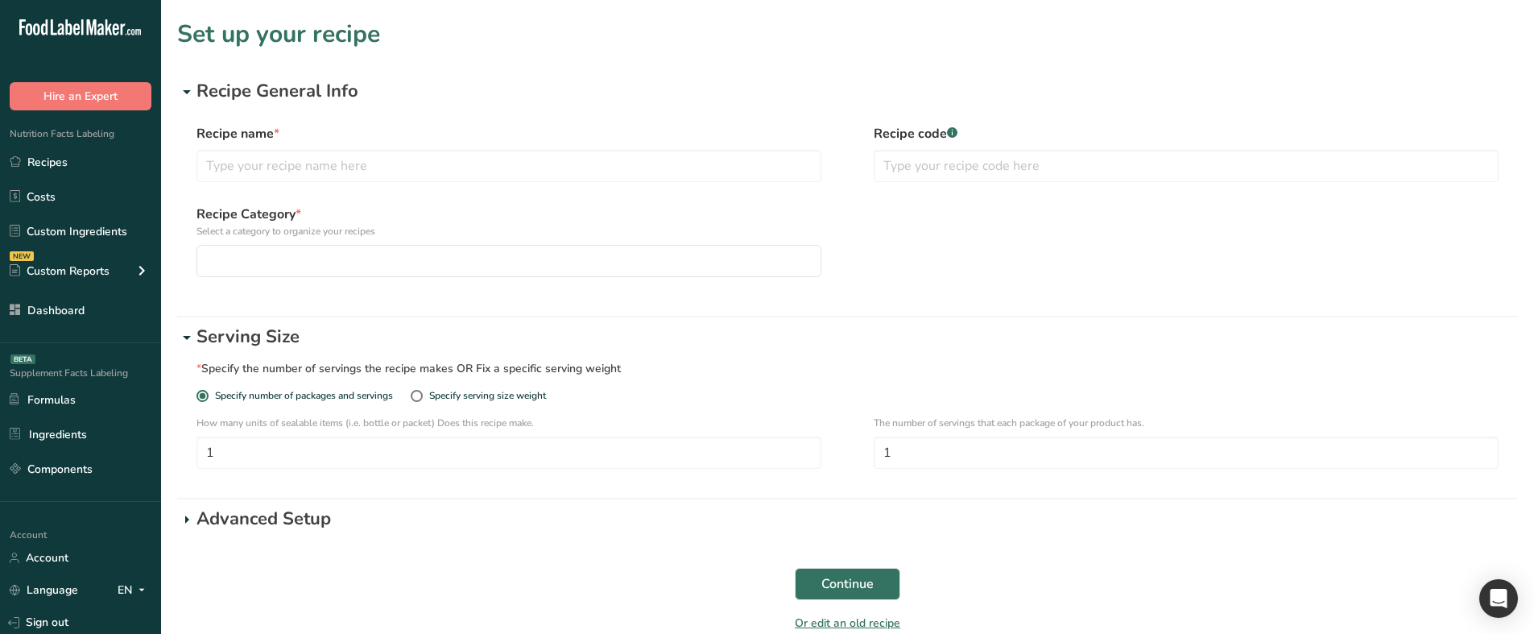
scroll to position [76, 0]
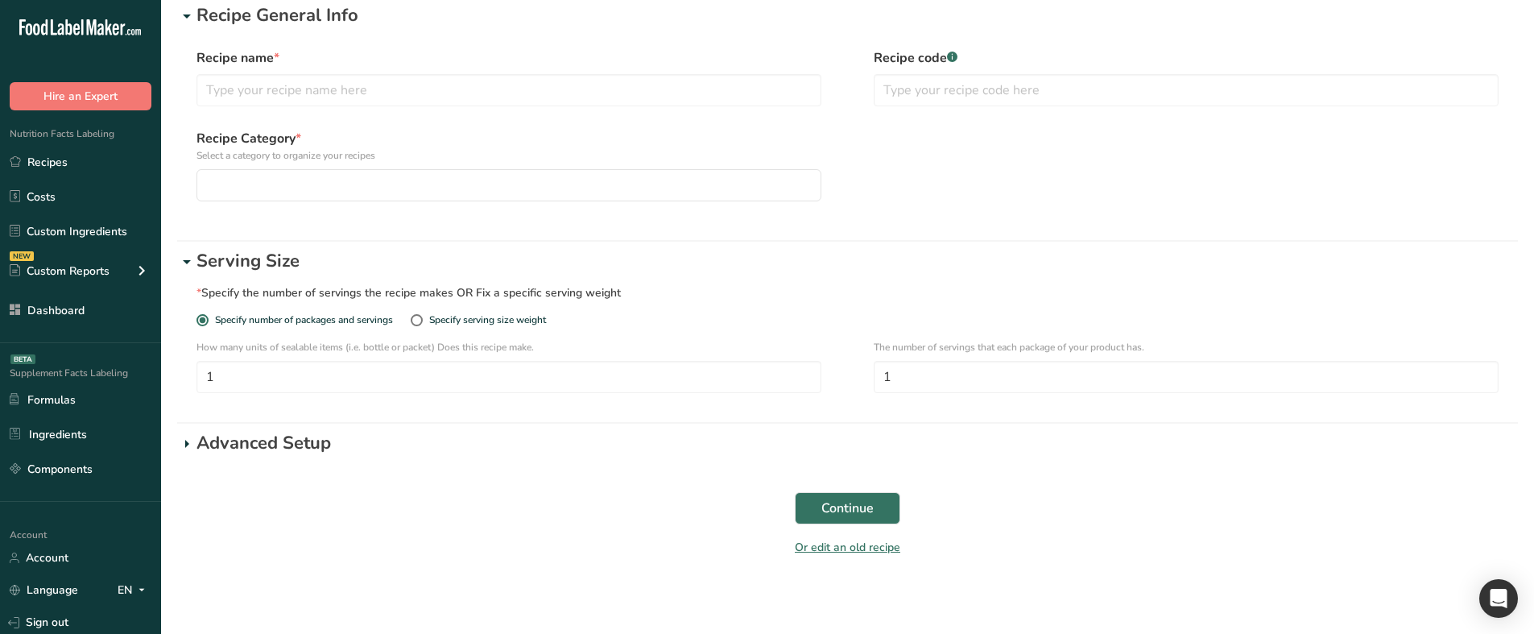
click at [286, 448] on p "Advanced Setup" at bounding box center [856, 443] width 1321 height 27
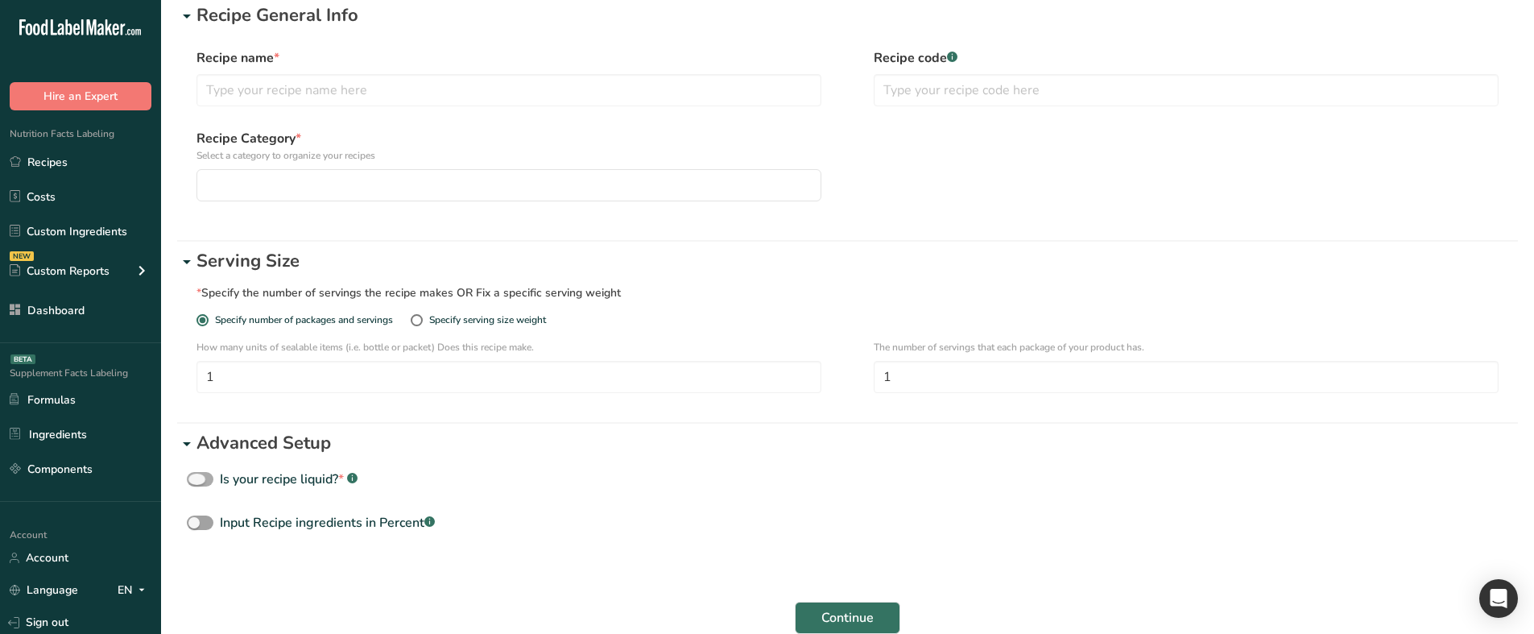
click at [300, 482] on div "Is your recipe liquid? * .a-a{fill:#347362;}.b-a{fill:#fff;}" at bounding box center [289, 478] width 138 height 19
click at [197, 482] on input "Is your recipe liquid? * .a-a{fill:#347362;}.b-a{fill:#fff;}" at bounding box center [192, 479] width 10 height 10
checkbox input "true"
